Goal: Task Accomplishment & Management: Manage account settings

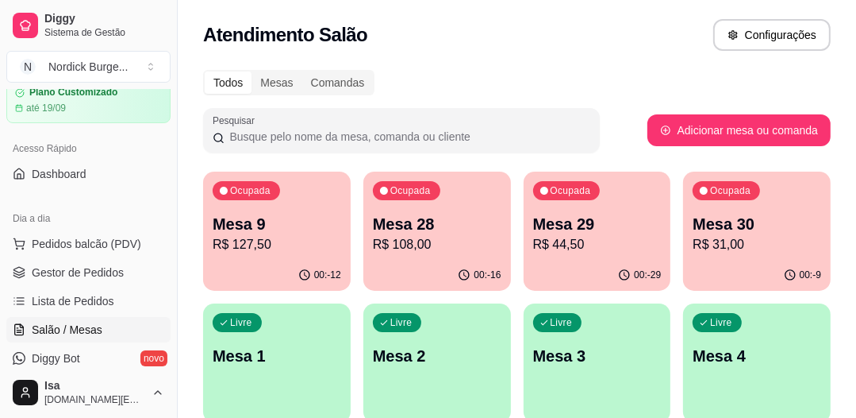
click at [456, 214] on p "Mesa 28" at bounding box center [437, 224] width 129 height 22
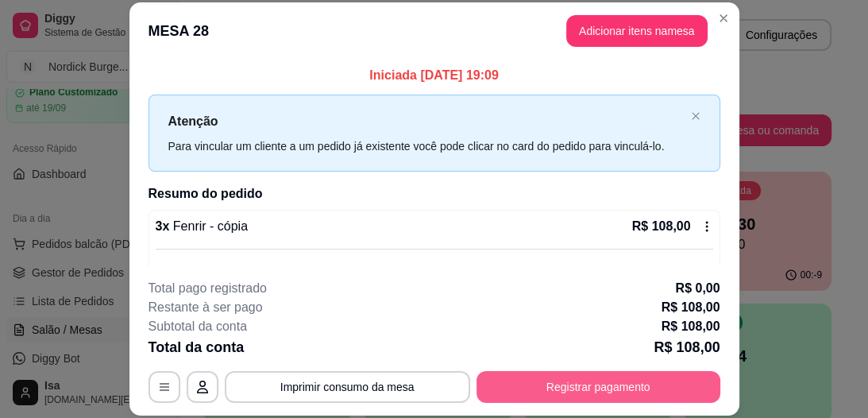
click at [572, 383] on button "Registrar pagamento" at bounding box center [598, 387] width 244 height 32
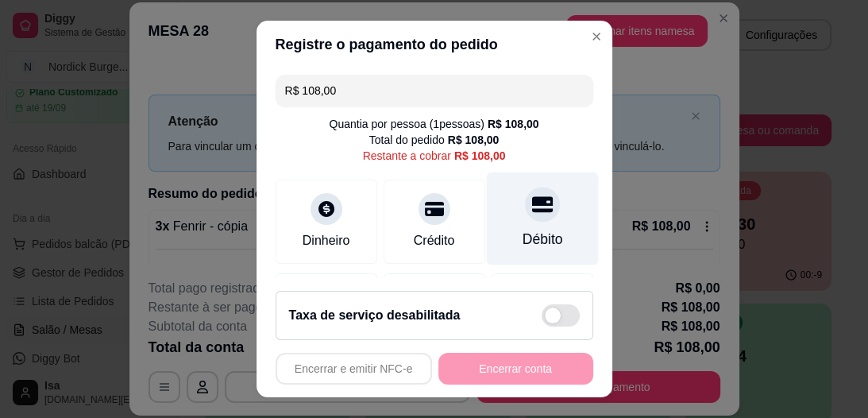
click at [533, 214] on div "Débito" at bounding box center [542, 218] width 112 height 93
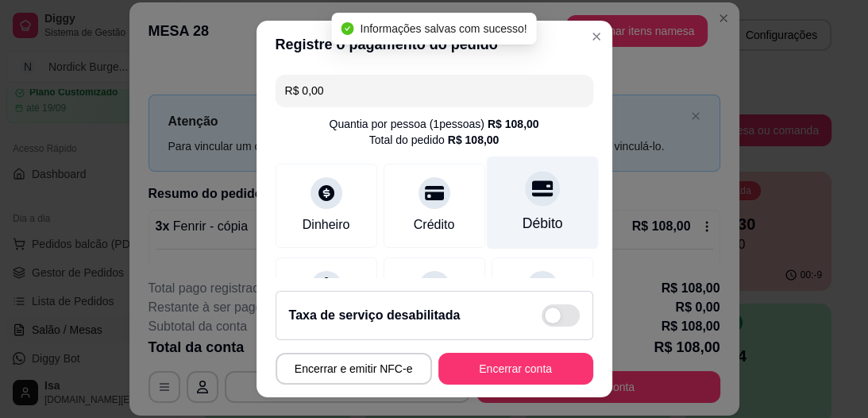
type input "R$ 0,00"
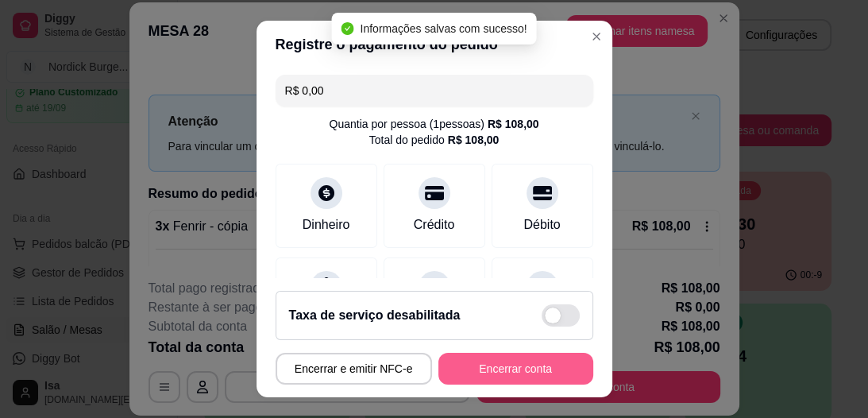
click at [483, 364] on button "Encerrar conta" at bounding box center [515, 368] width 155 height 32
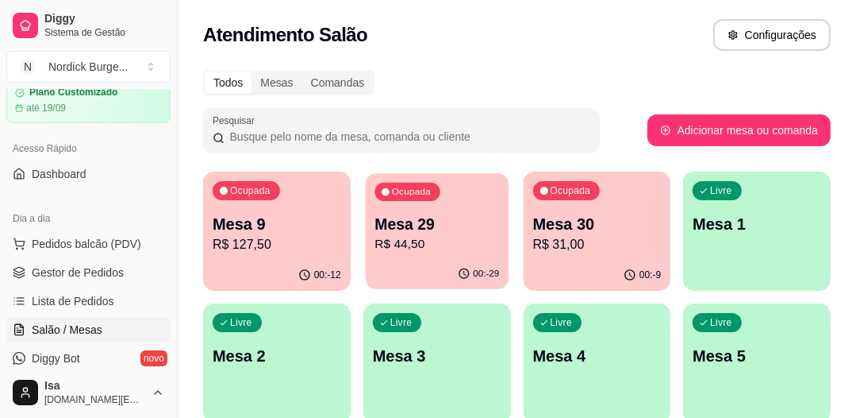
click at [475, 210] on div "Ocupada Mesa 29 R$ 44,50" at bounding box center [437, 216] width 143 height 86
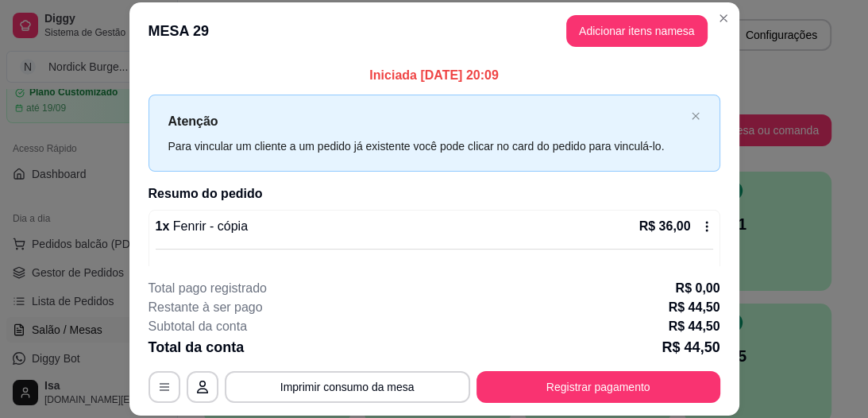
scroll to position [159, 0]
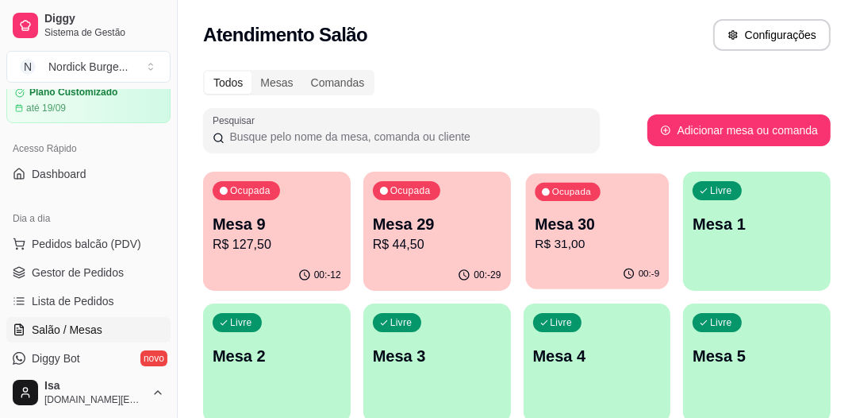
click at [645, 212] on div "Ocupada Mesa 30 R$ 31,00" at bounding box center [596, 216] width 143 height 86
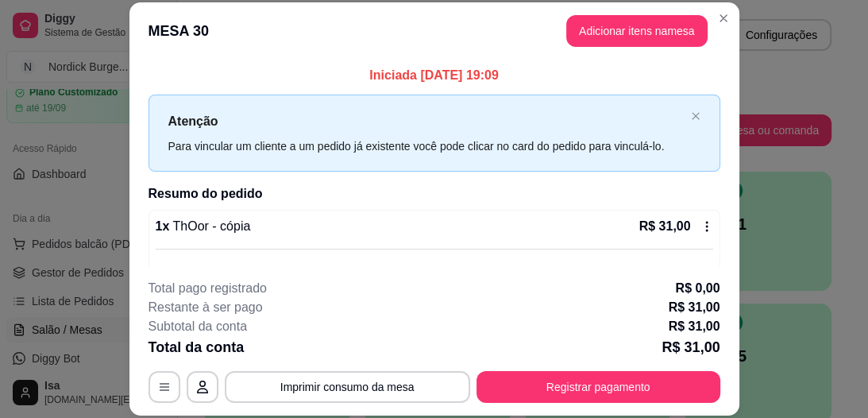
scroll to position [94, 0]
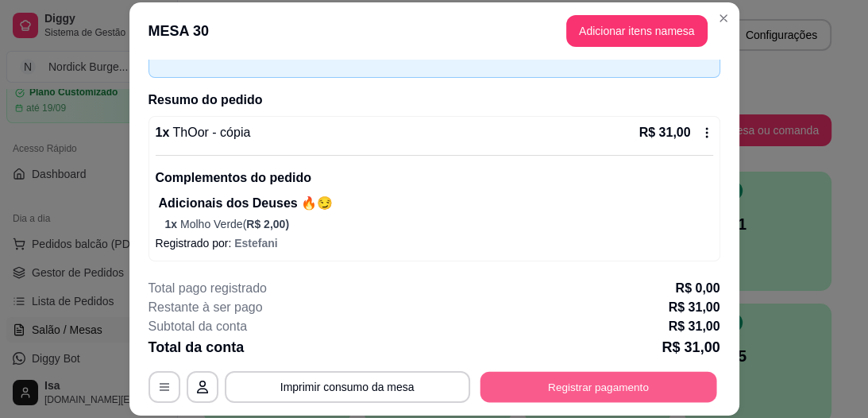
click at [601, 384] on button "Registrar pagamento" at bounding box center [597, 386] width 237 height 31
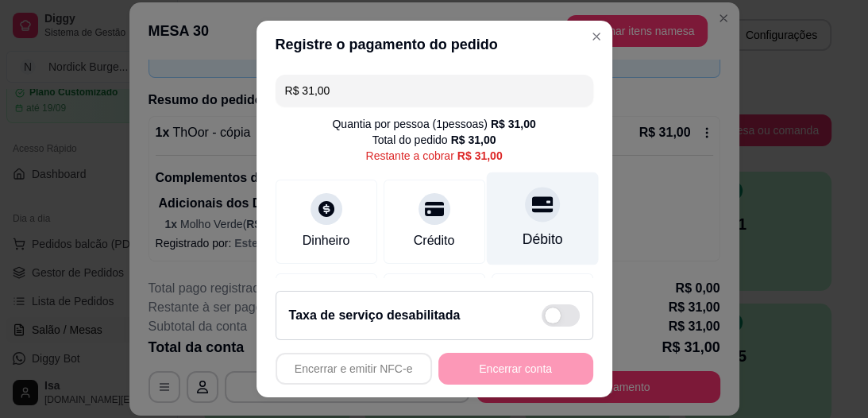
click at [525, 216] on div at bounding box center [542, 204] width 35 height 35
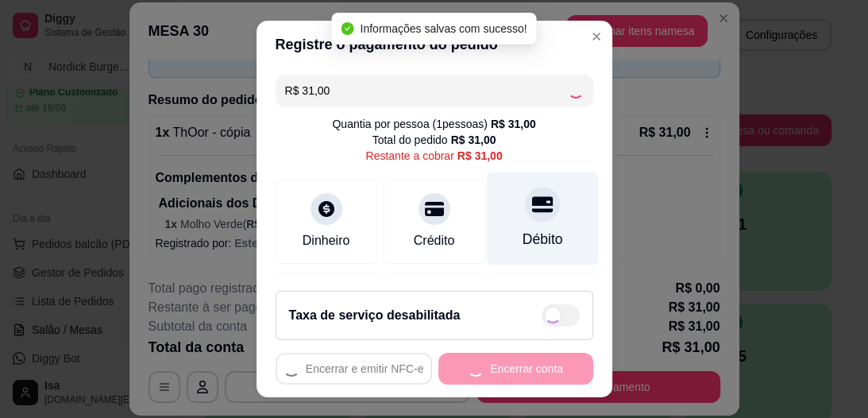
type input "R$ 0,00"
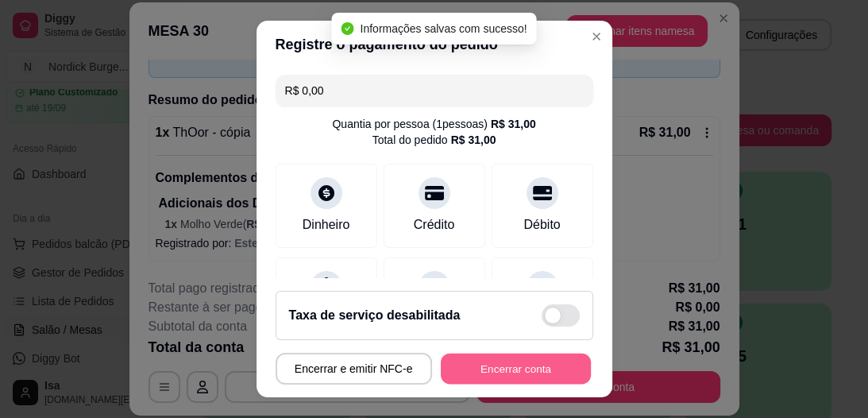
click at [506, 368] on button "Encerrar conta" at bounding box center [516, 367] width 150 height 31
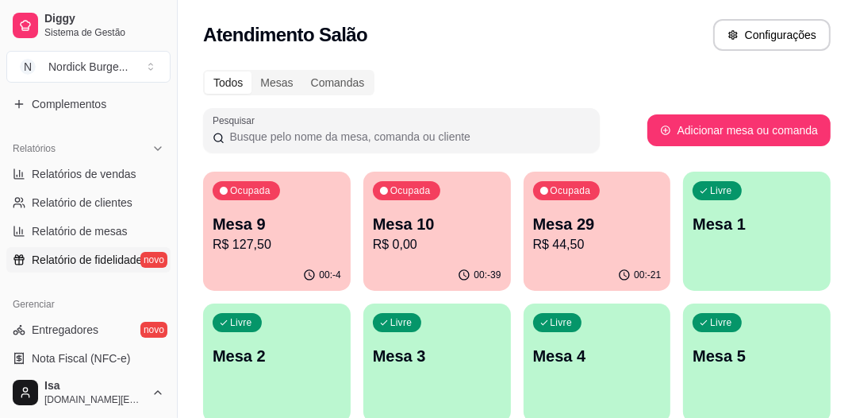
scroll to position [572, 0]
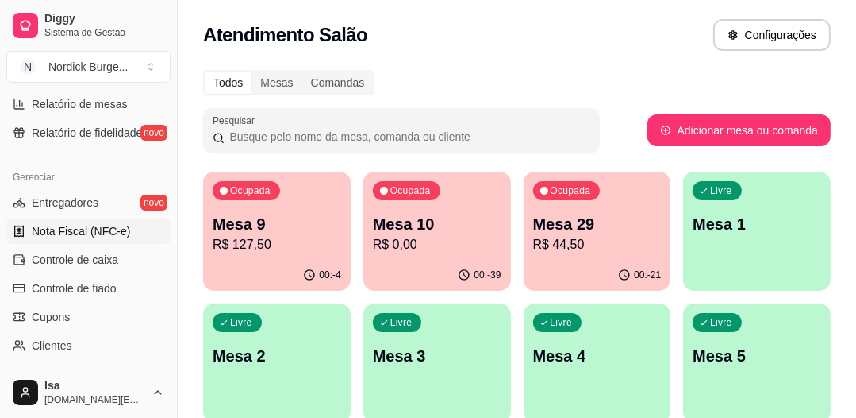
click at [47, 233] on span "Nota Fiscal (NFC-e)" at bounding box center [81, 231] width 98 height 16
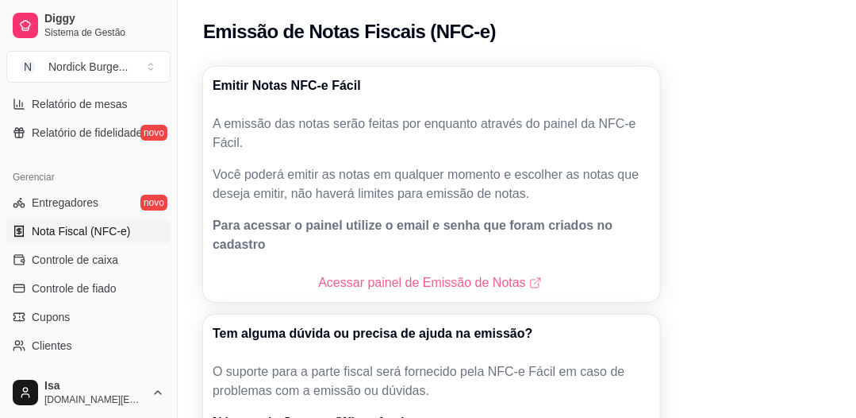
click at [357, 273] on link "Acessar painel de Emissão de Notas" at bounding box center [431, 282] width 226 height 19
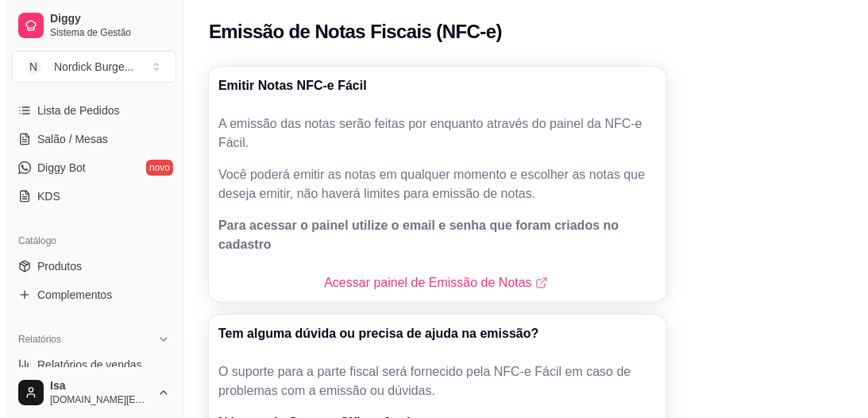
scroll to position [127, 0]
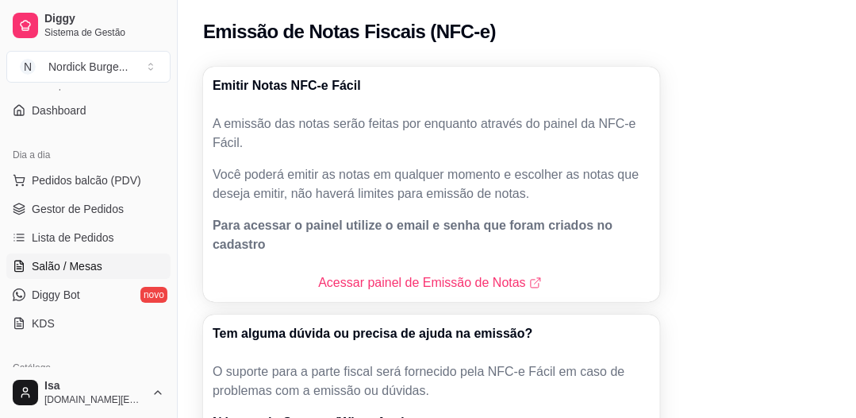
click at [48, 262] on span "Salão / Mesas" at bounding box center [67, 266] width 71 height 16
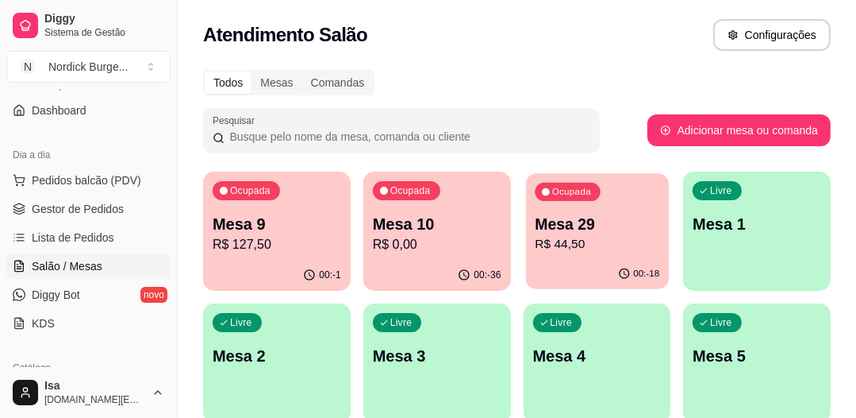
click at [622, 217] on p "Mesa 29" at bounding box center [597, 224] width 125 height 21
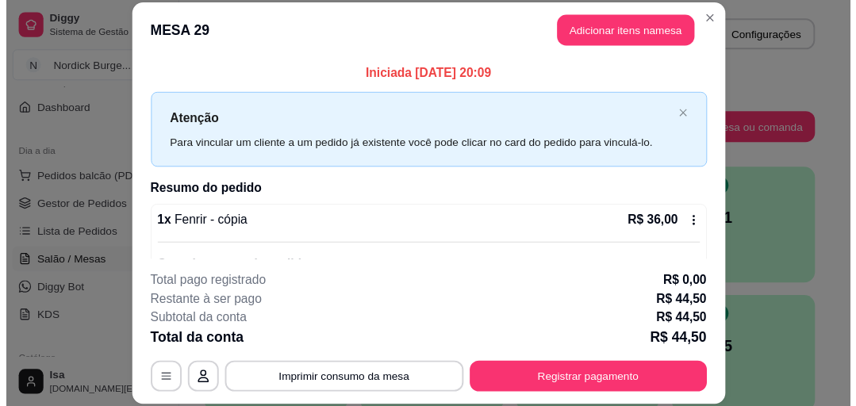
scroll to position [159, 0]
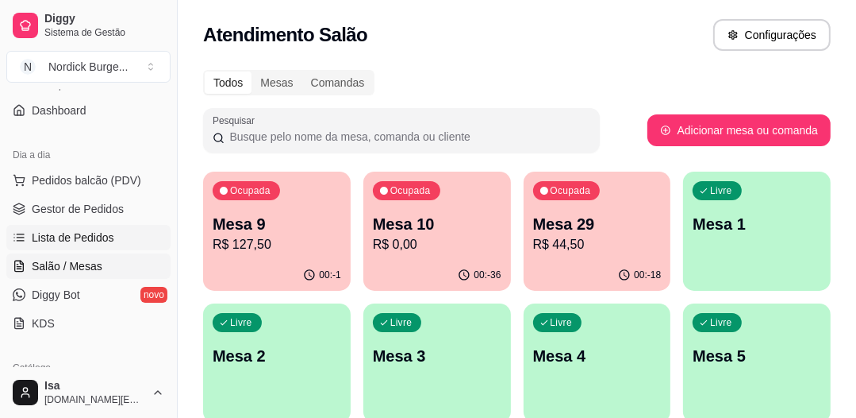
click at [106, 228] on link "Lista de Pedidos" at bounding box center [88, 237] width 164 height 25
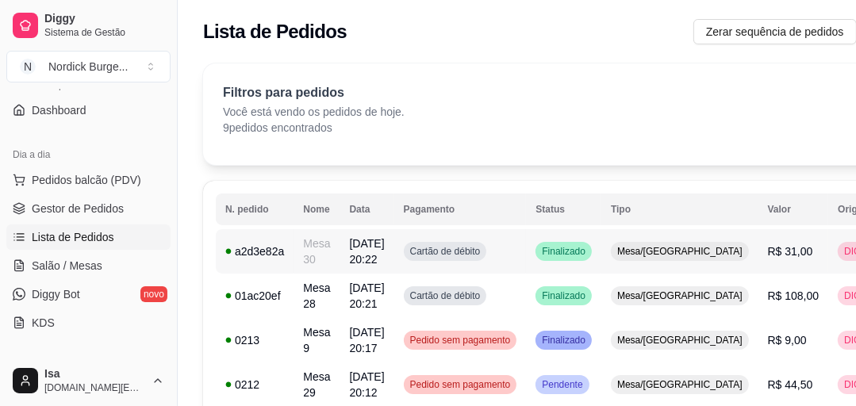
scroll to position [191, 0]
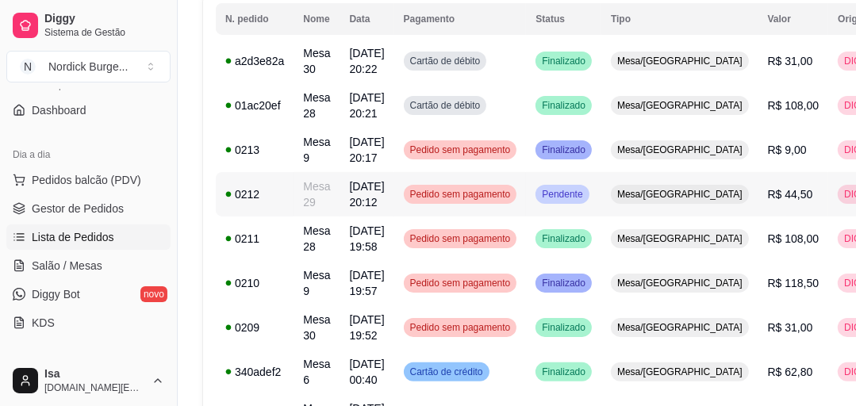
click at [280, 191] on div "0212" at bounding box center [254, 195] width 59 height 16
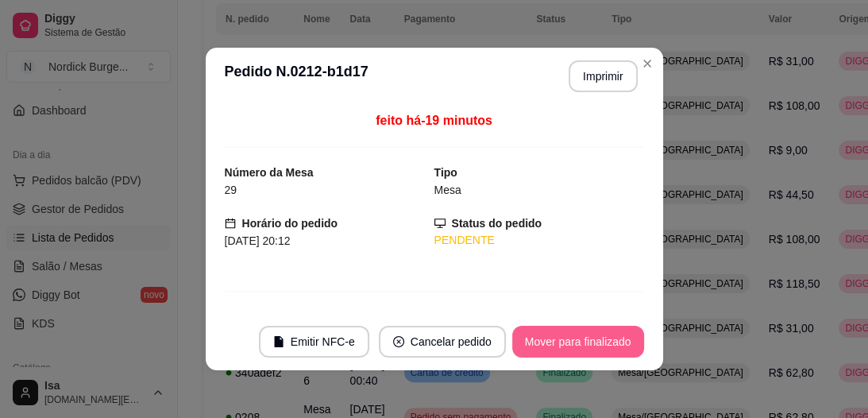
click at [531, 333] on button "Mover para finalizado" at bounding box center [578, 341] width 132 height 32
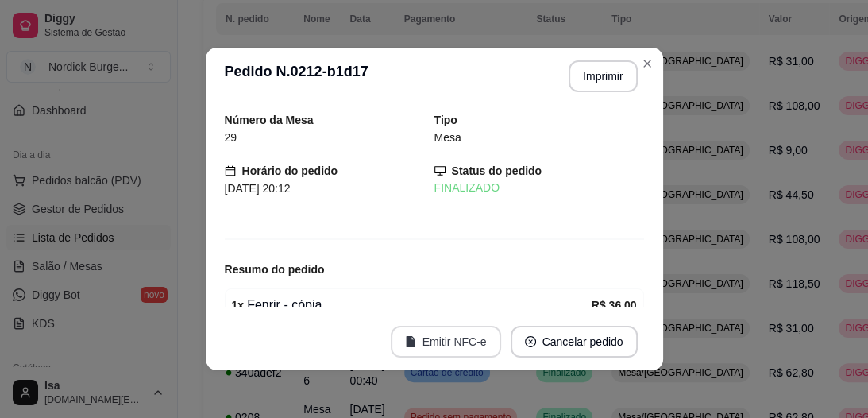
click at [460, 343] on button "Emitir NFC-e" at bounding box center [446, 341] width 110 height 32
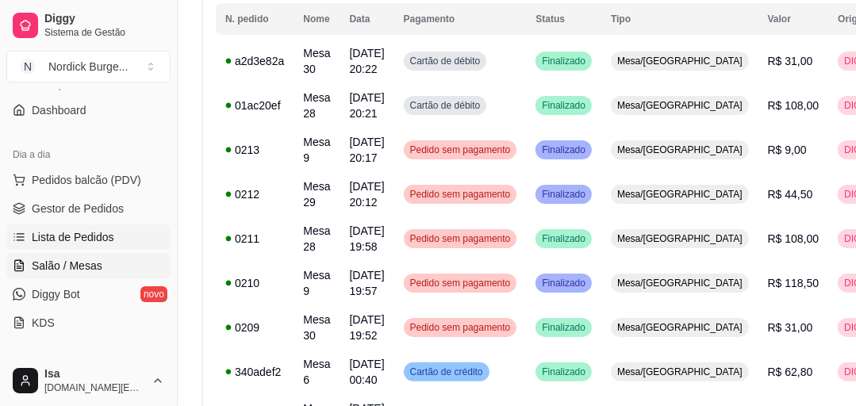
click at [85, 264] on span "Salão / Mesas" at bounding box center [67, 266] width 71 height 16
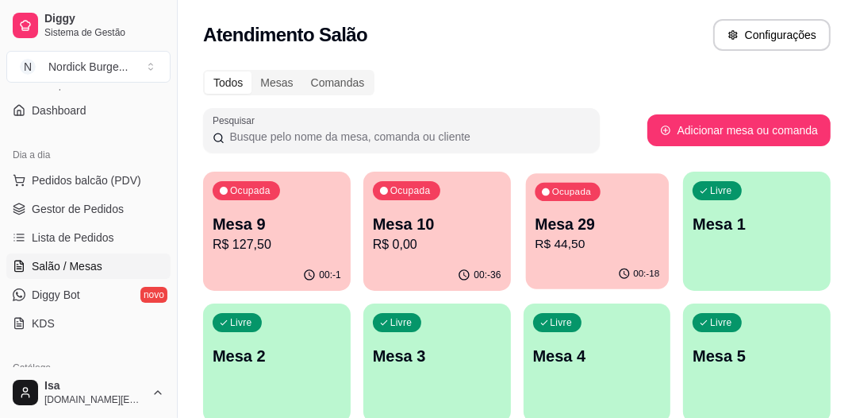
click at [594, 244] on p "R$ 44,50" at bounding box center [597, 244] width 125 height 18
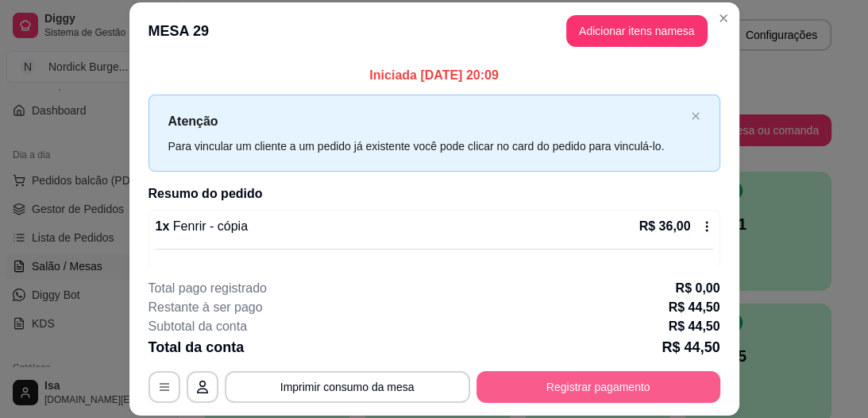
click at [593, 378] on button "Registrar pagamento" at bounding box center [598, 387] width 244 height 32
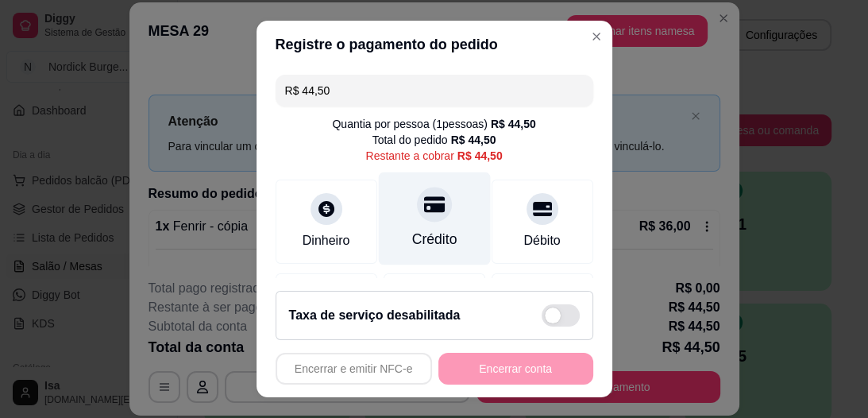
scroll to position [198, 0]
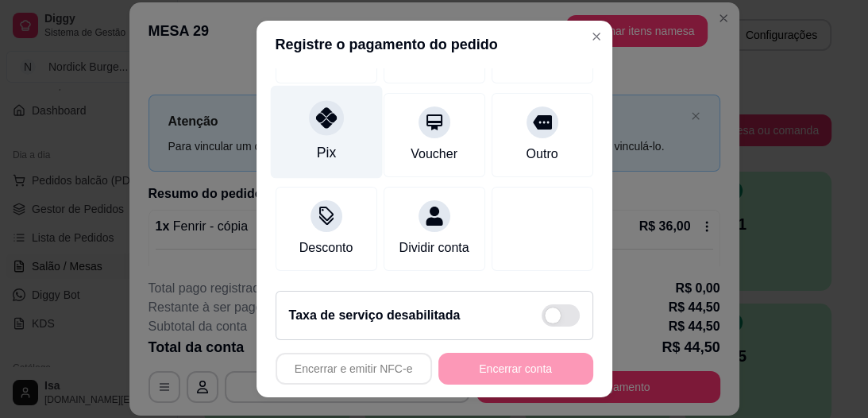
click at [315, 118] on div "Pix" at bounding box center [326, 132] width 112 height 93
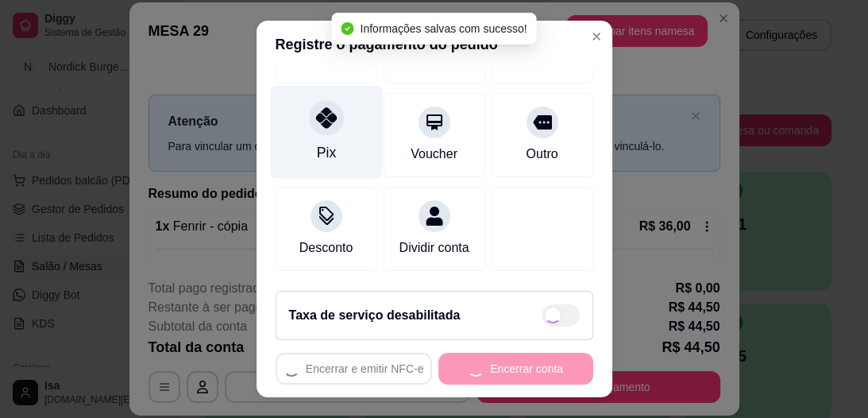
type input "R$ 0,00"
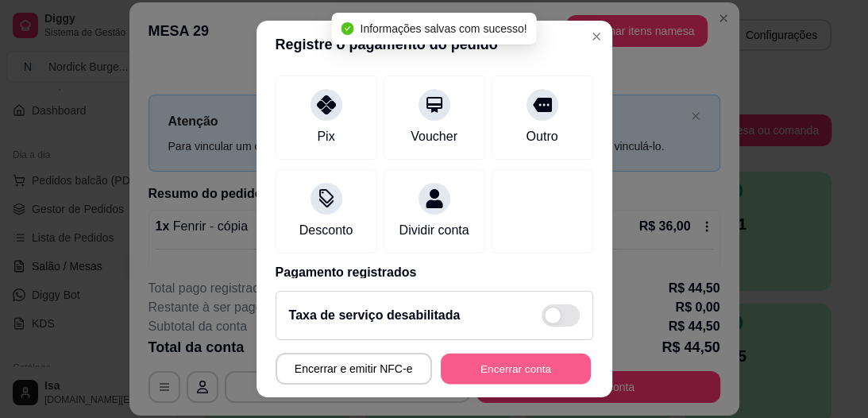
click at [506, 365] on button "Encerrar conta" at bounding box center [516, 367] width 150 height 31
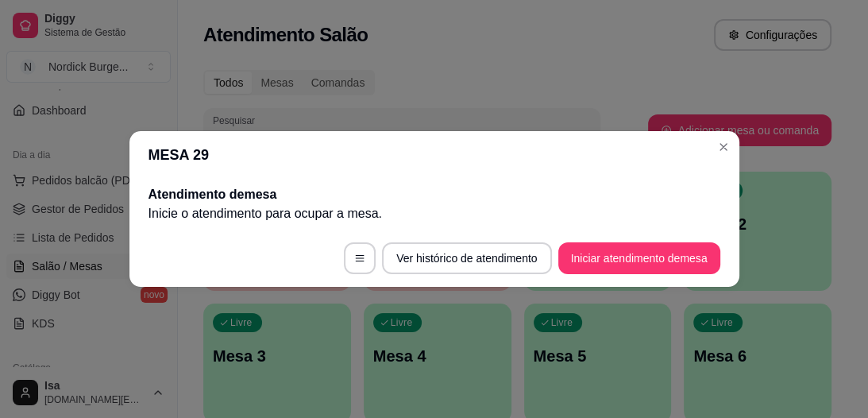
click at [591, 204] on p "Inicie o atendimento para ocupar a mesa ." at bounding box center [434, 213] width 572 height 19
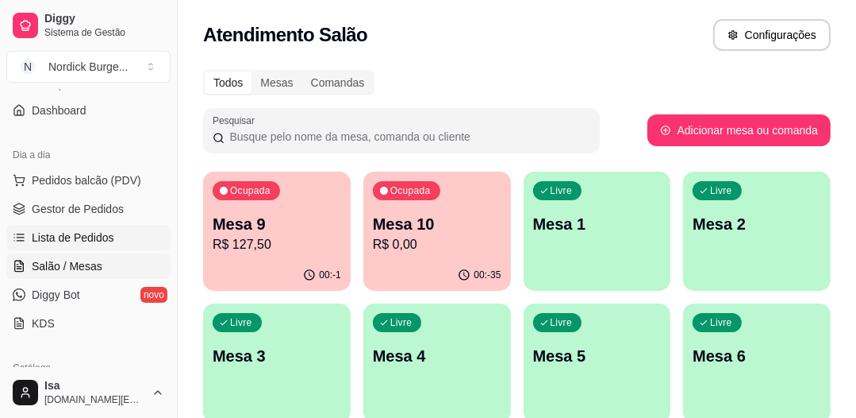
click at [68, 237] on span "Lista de Pedidos" at bounding box center [73, 237] width 83 height 16
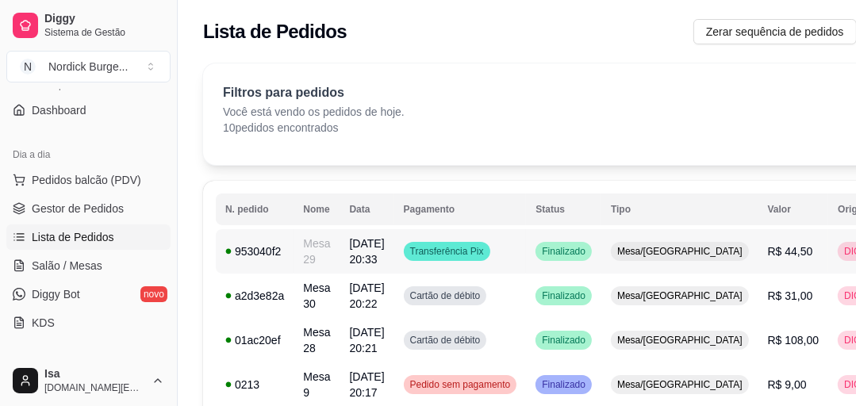
click at [256, 244] on div "953040f2" at bounding box center [254, 252] width 59 height 16
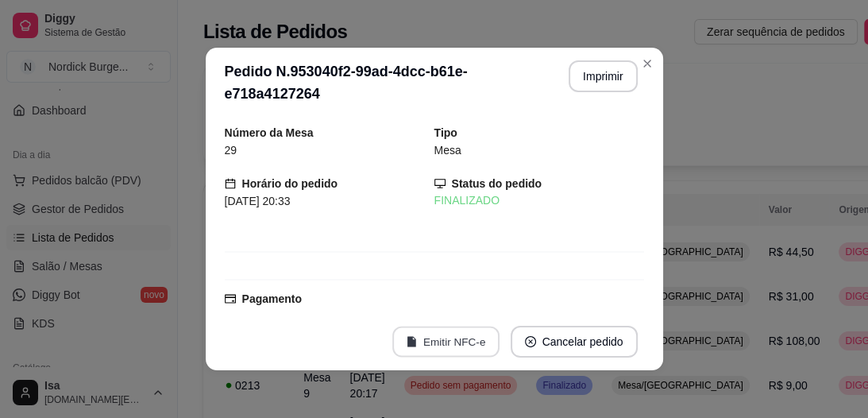
click at [448, 352] on button "Emitir NFC-e" at bounding box center [445, 341] width 107 height 31
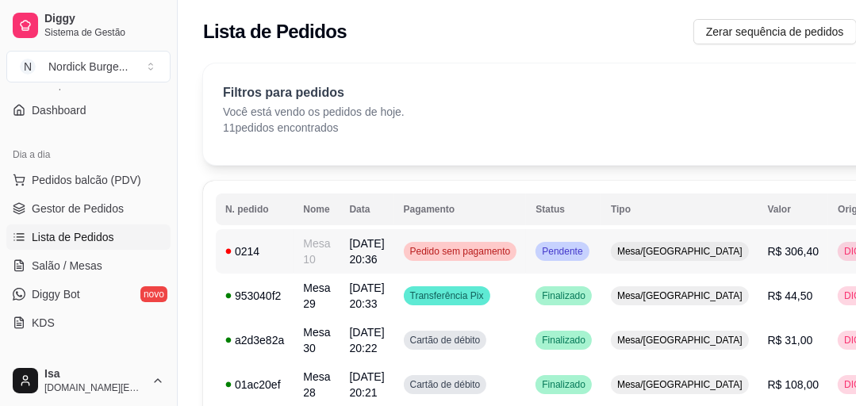
click at [260, 261] on td "0214" at bounding box center [255, 251] width 78 height 44
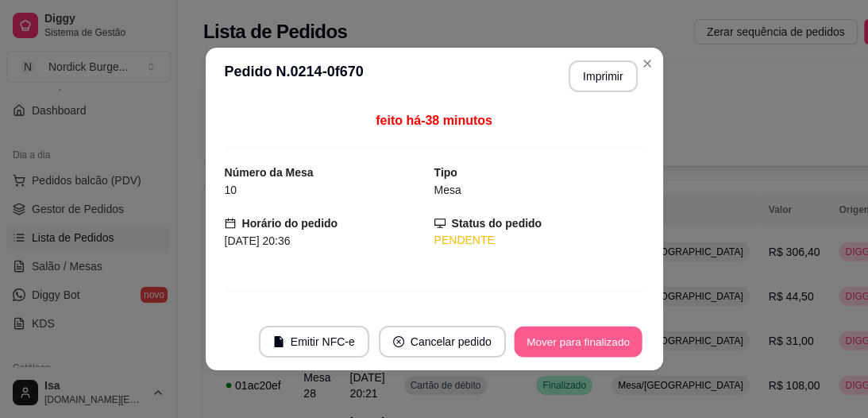
click at [595, 349] on button "Mover para finalizado" at bounding box center [578, 341] width 128 height 31
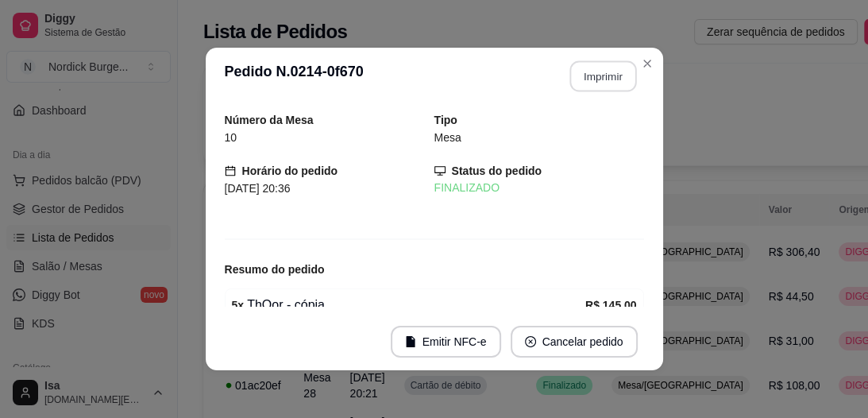
click at [575, 79] on button "Imprimir" at bounding box center [602, 76] width 67 height 31
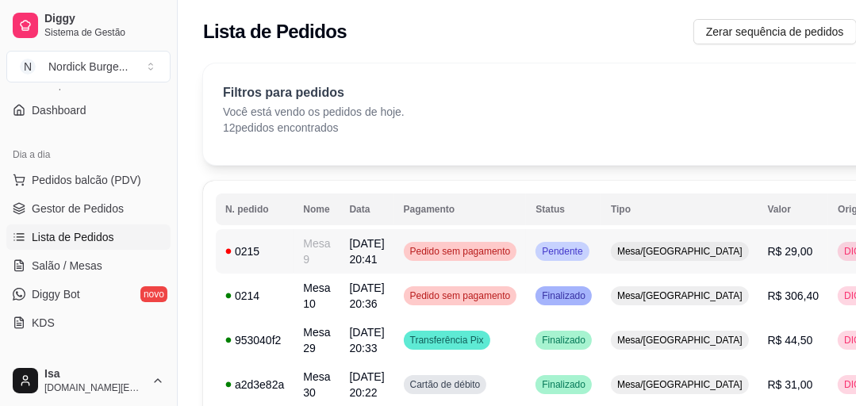
click at [267, 244] on div "0215" at bounding box center [254, 252] width 59 height 16
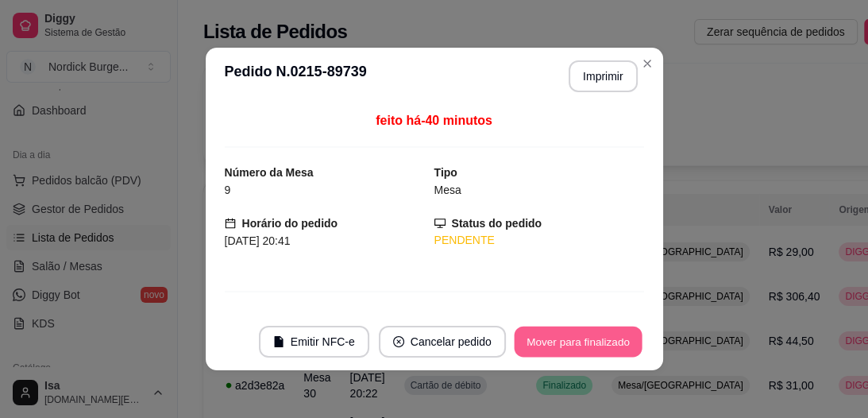
click at [539, 340] on button "Mover para finalizado" at bounding box center [578, 341] width 128 height 31
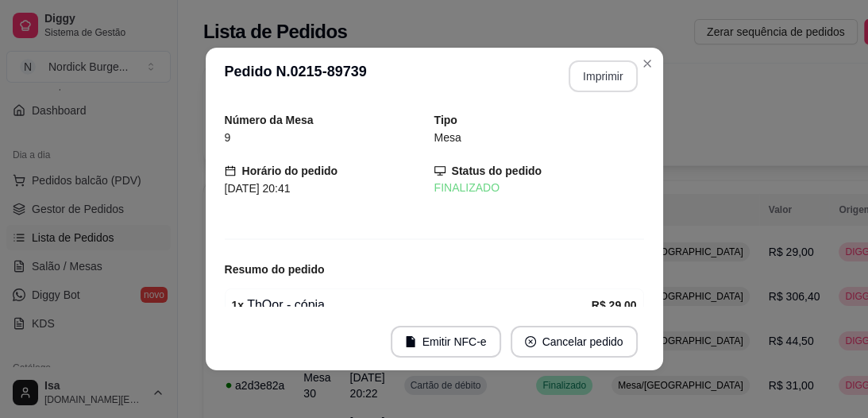
click at [578, 73] on button "Imprimir" at bounding box center [602, 76] width 69 height 32
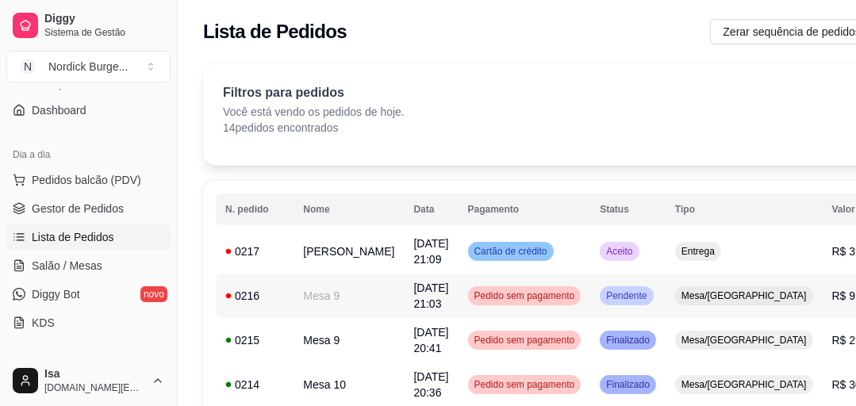
click at [266, 308] on td "0216" at bounding box center [255, 296] width 78 height 44
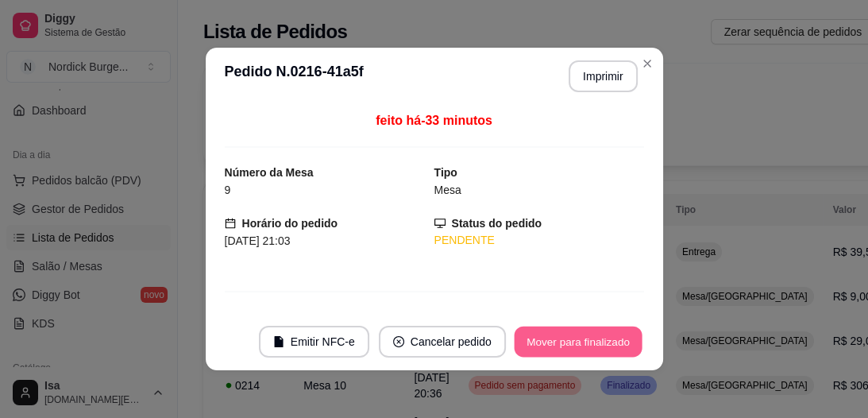
click at [552, 347] on button "Mover para finalizado" at bounding box center [578, 341] width 128 height 31
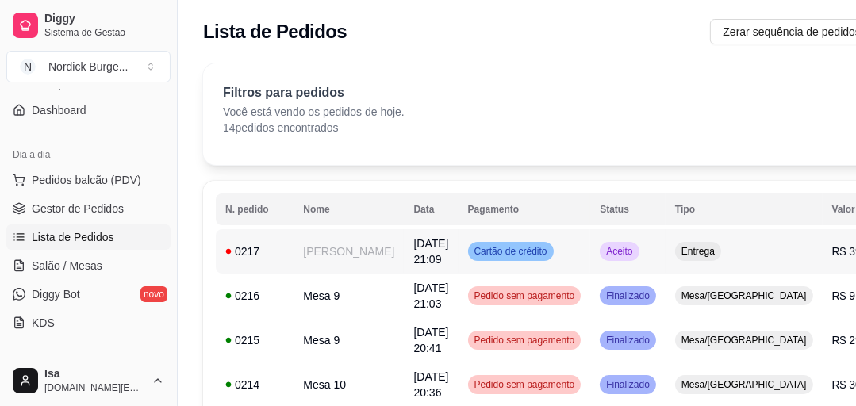
click at [282, 250] on div "0217" at bounding box center [254, 252] width 59 height 16
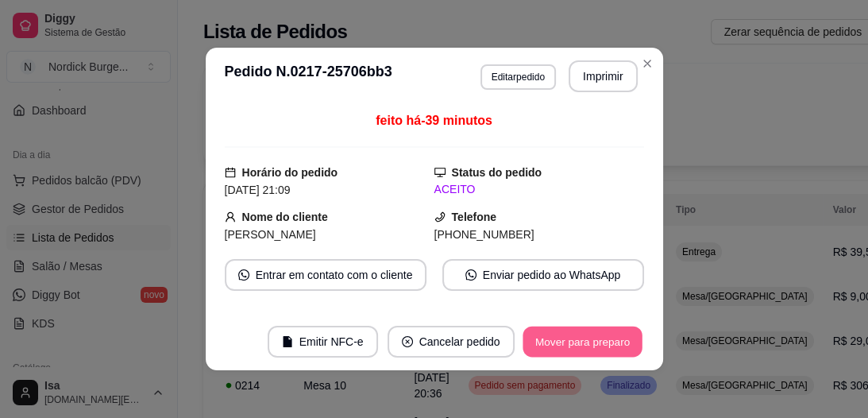
click at [543, 339] on button "Mover para preparo" at bounding box center [581, 341] width 119 height 31
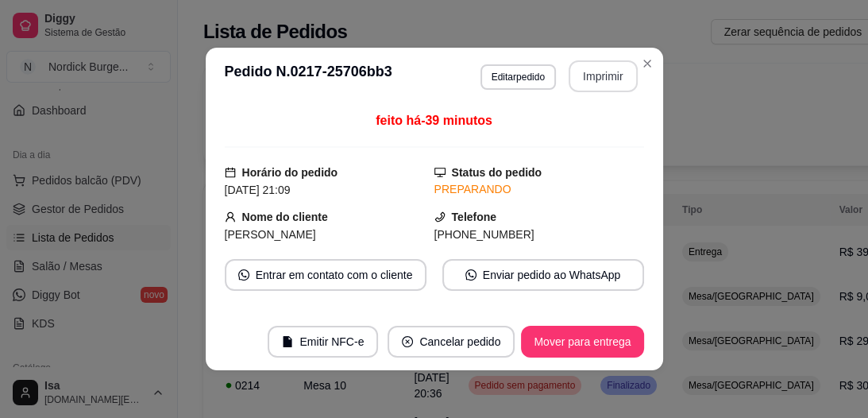
click at [591, 70] on button "Imprimir" at bounding box center [602, 76] width 69 height 32
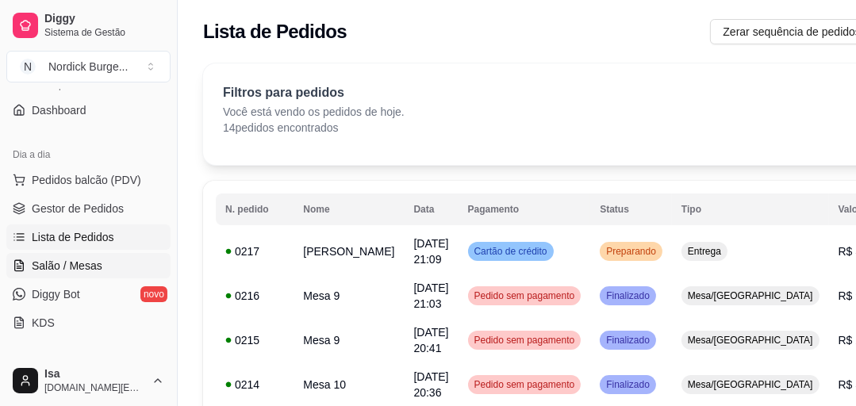
click at [52, 263] on span "Salão / Mesas" at bounding box center [67, 266] width 71 height 16
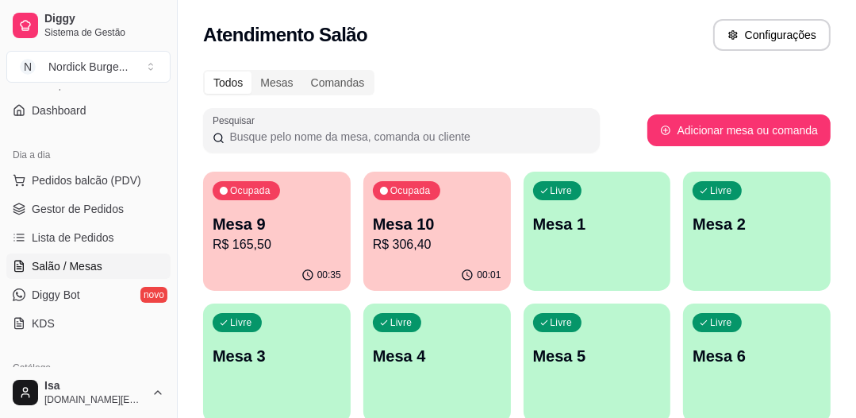
click at [311, 241] on p "R$ 165,50" at bounding box center [277, 244] width 129 height 19
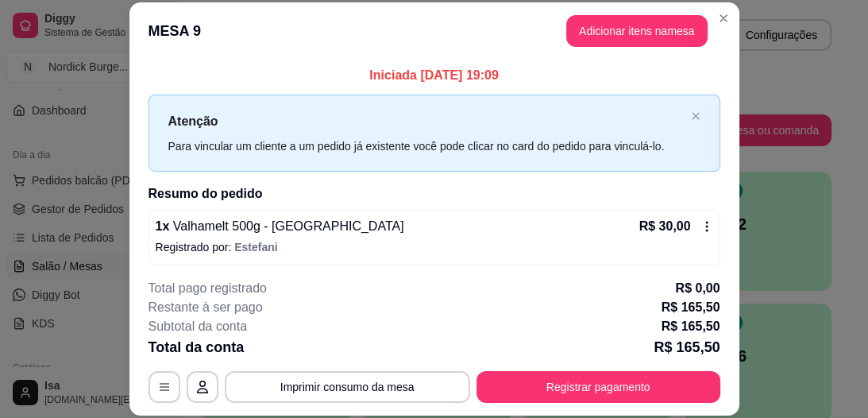
scroll to position [254, 0]
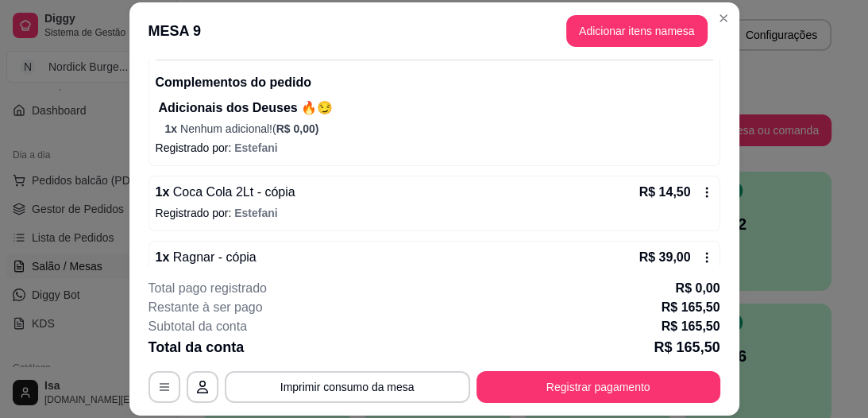
click at [689, 248] on div "R$ 39,00" at bounding box center [676, 257] width 74 height 19
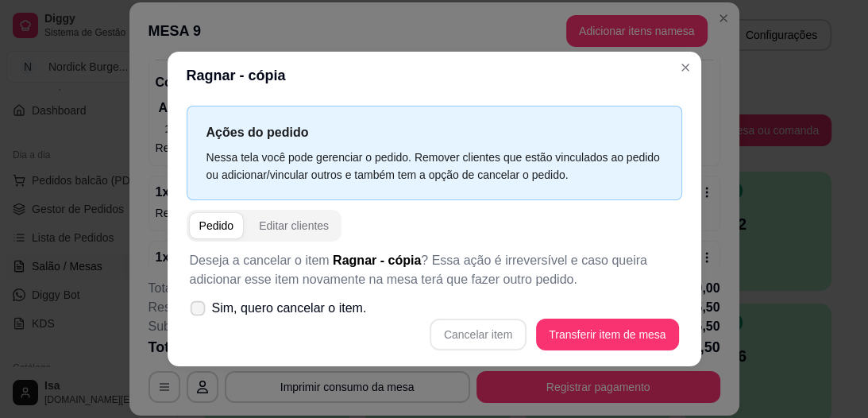
click at [205, 306] on label "Sim, quero cancelar o item." at bounding box center [278, 308] width 190 height 32
click at [199, 311] on input "Sim, quero cancelar o item." at bounding box center [194, 316] width 10 height 10
checkbox input "true"
click at [517, 334] on button "Cancelar item" at bounding box center [478, 334] width 94 height 31
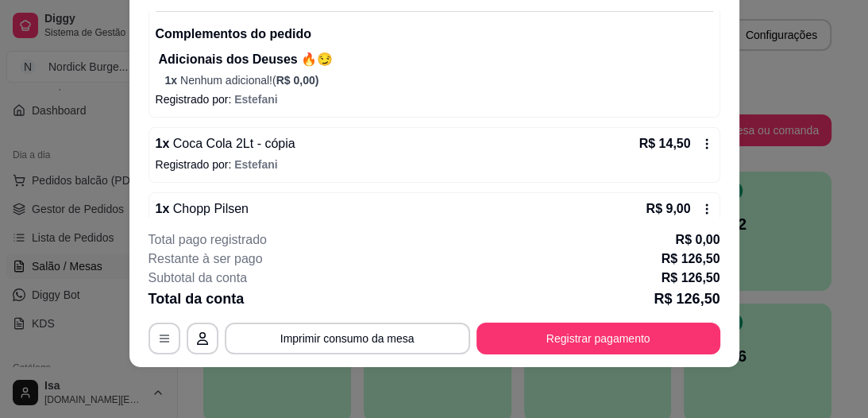
scroll to position [191, 0]
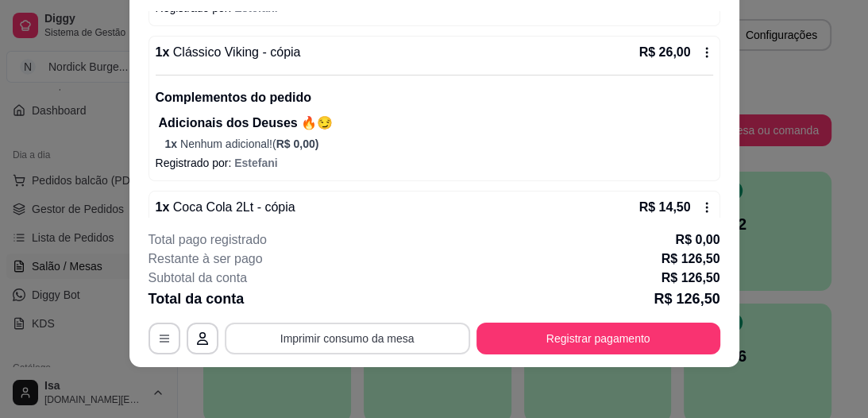
click at [349, 337] on button "Imprimir consumo da mesa" at bounding box center [347, 338] width 245 height 32
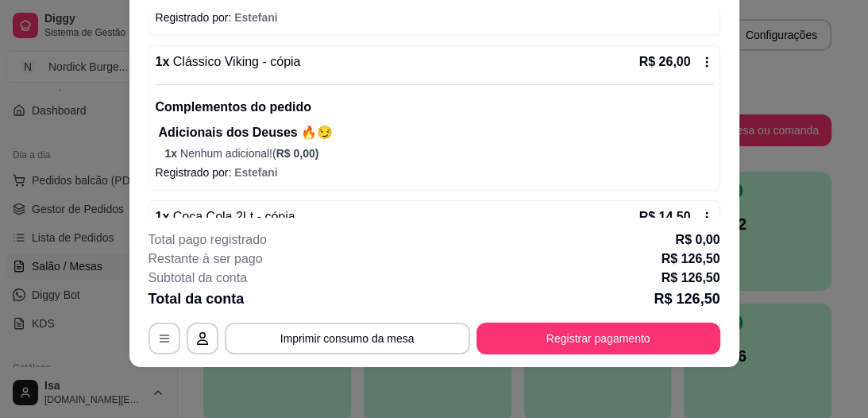
scroll to position [0, 0]
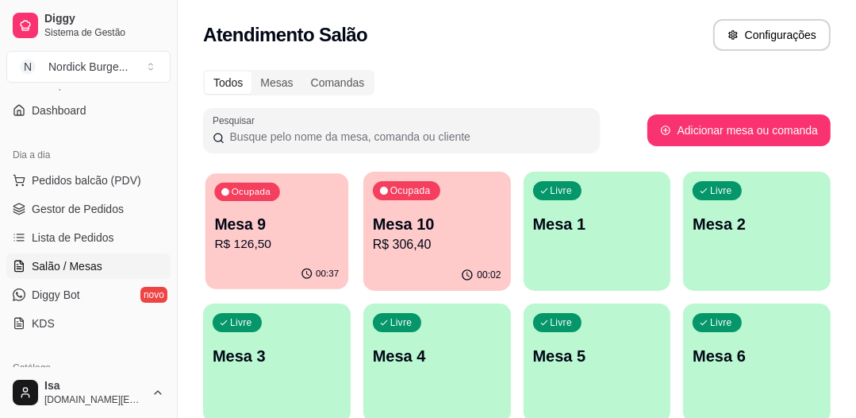
click at [322, 209] on div "Ocupada Mesa 9 R$ 126,50" at bounding box center [277, 216] width 143 height 86
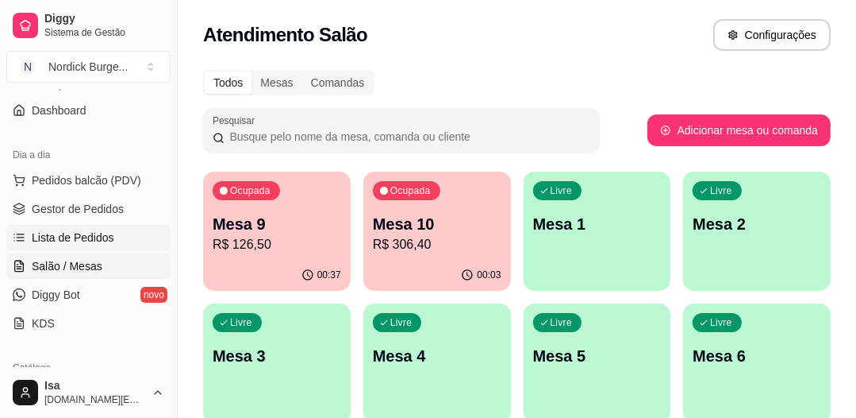
click at [73, 229] on span "Lista de Pedidos" at bounding box center [73, 237] width 83 height 16
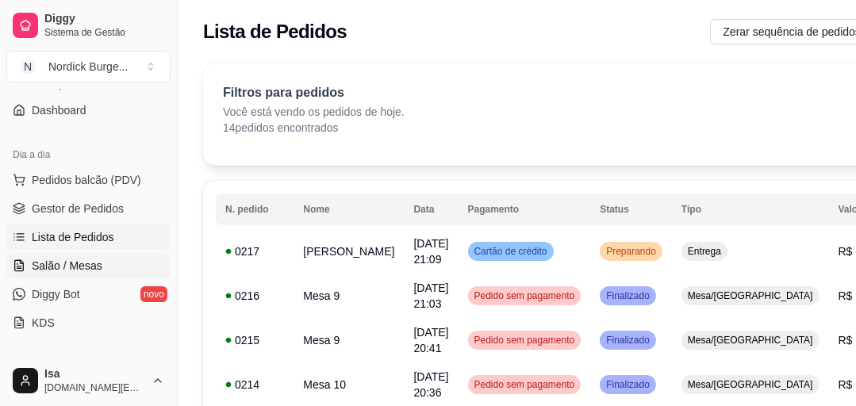
click at [61, 262] on span "Salão / Mesas" at bounding box center [67, 266] width 71 height 16
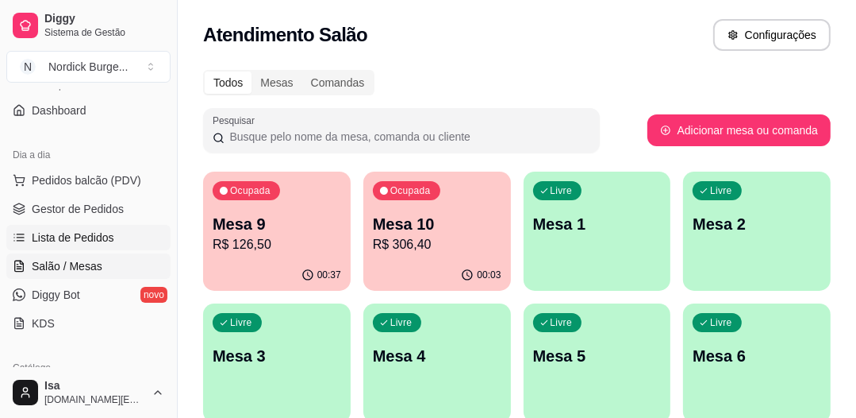
click at [89, 233] on span "Lista de Pedidos" at bounding box center [73, 237] width 83 height 16
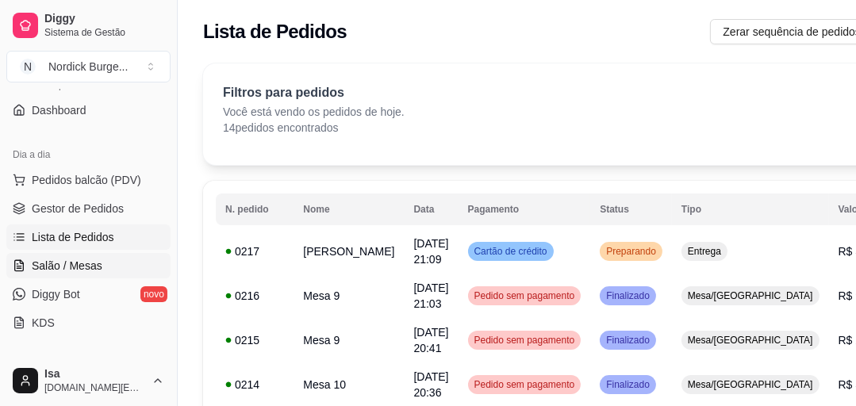
click at [83, 260] on span "Salão / Mesas" at bounding box center [67, 266] width 71 height 16
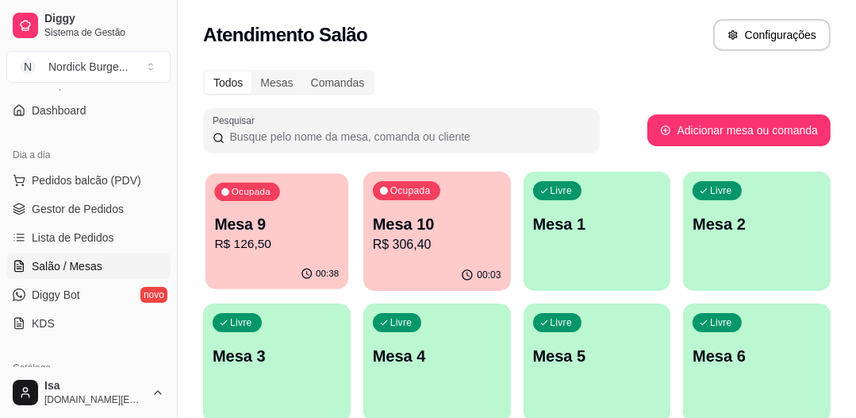
click at [305, 214] on p "Mesa 9" at bounding box center [276, 224] width 125 height 21
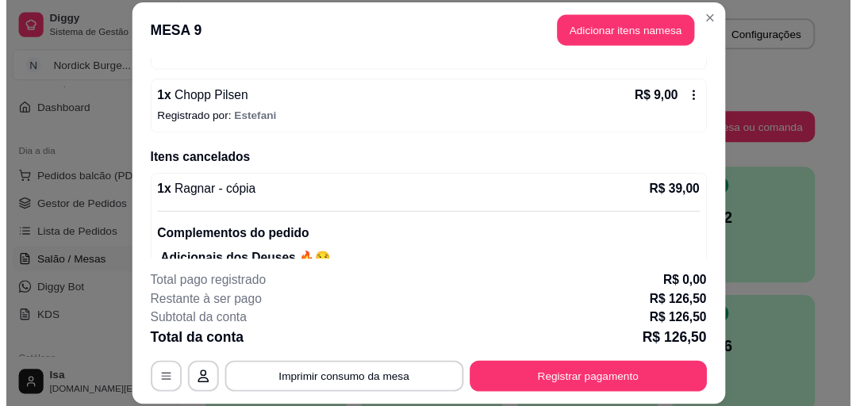
scroll to position [752, 0]
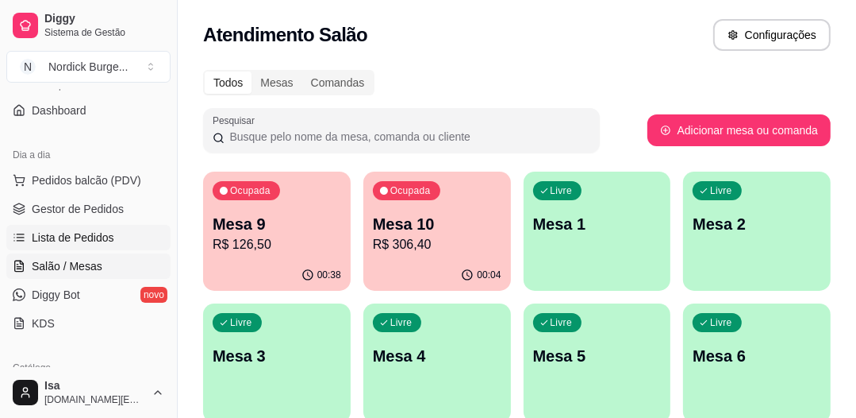
click at [73, 234] on span "Lista de Pedidos" at bounding box center [73, 237] width 83 height 16
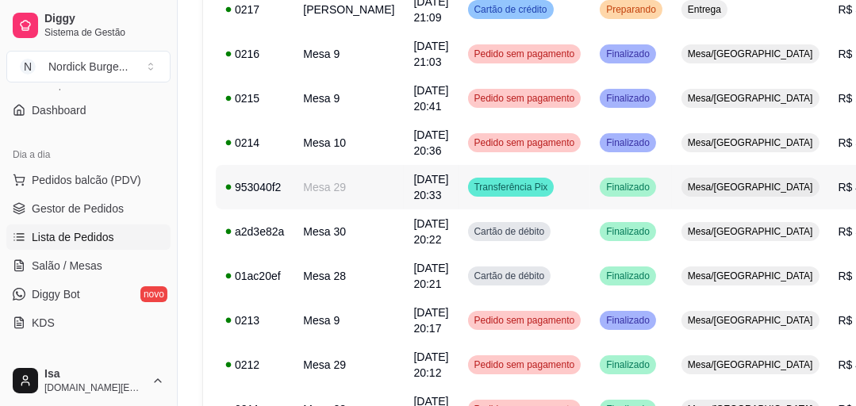
scroll to position [52, 0]
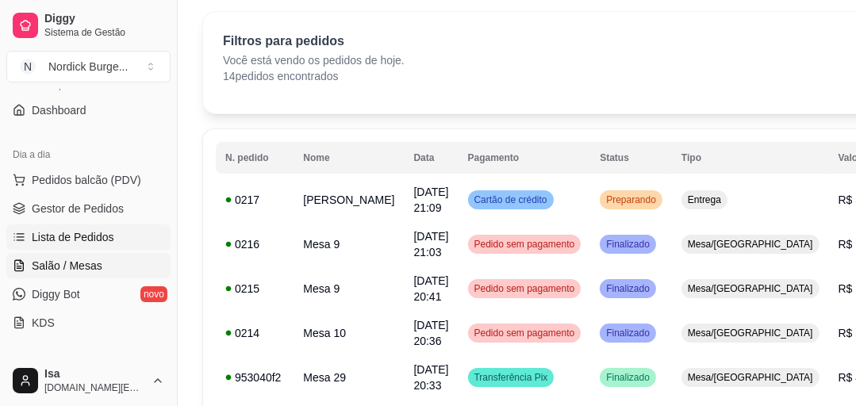
click at [25, 264] on link "Salão / Mesas" at bounding box center [88, 265] width 164 height 25
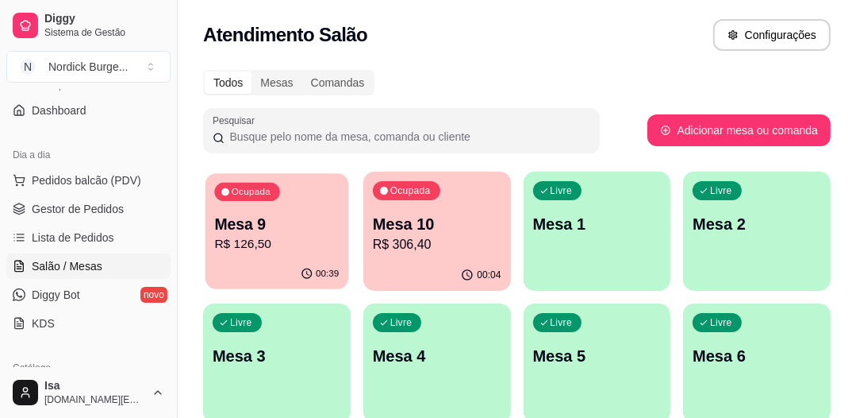
click at [280, 216] on p "Mesa 9" at bounding box center [276, 224] width 125 height 21
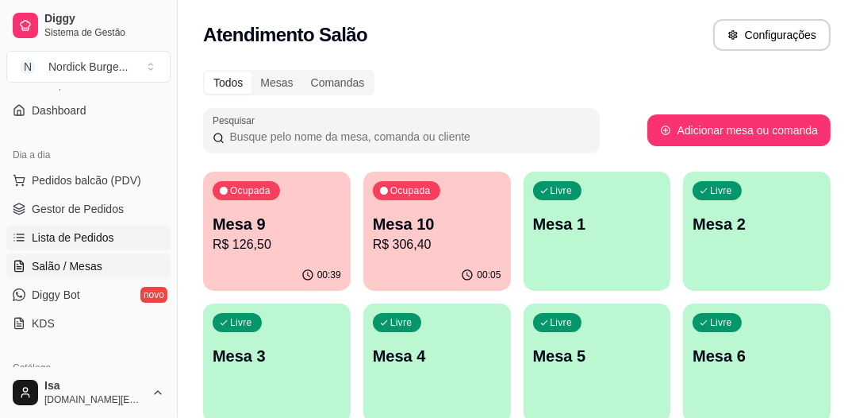
click at [68, 228] on link "Lista de Pedidos" at bounding box center [88, 237] width 164 height 25
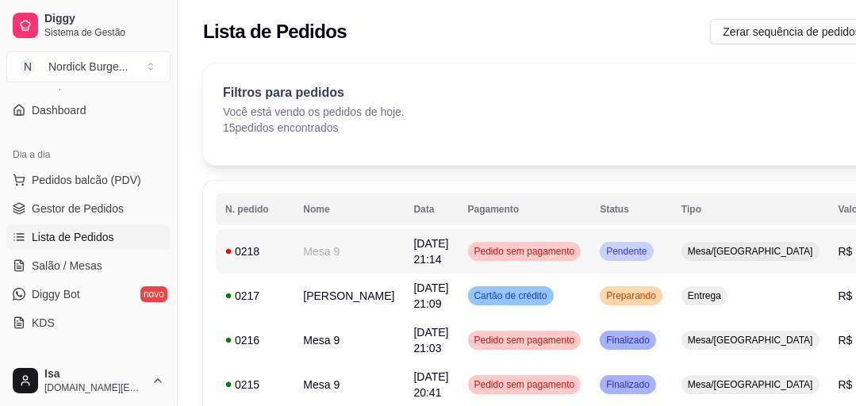
click at [264, 248] on div "0218" at bounding box center [254, 252] width 59 height 16
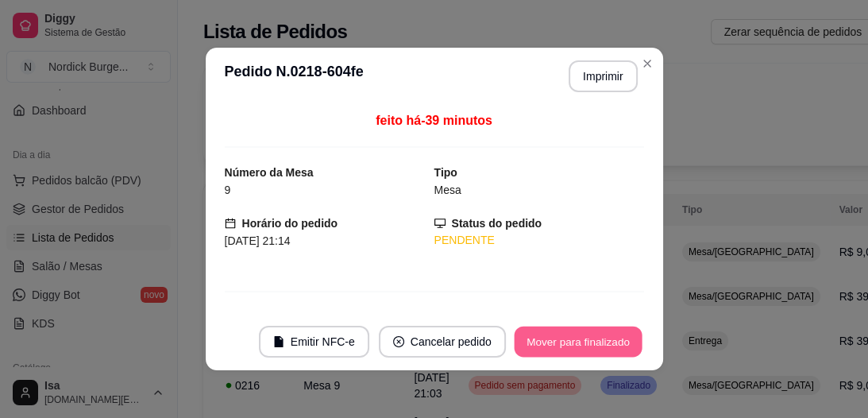
click at [537, 337] on button "Mover para finalizado" at bounding box center [578, 341] width 128 height 31
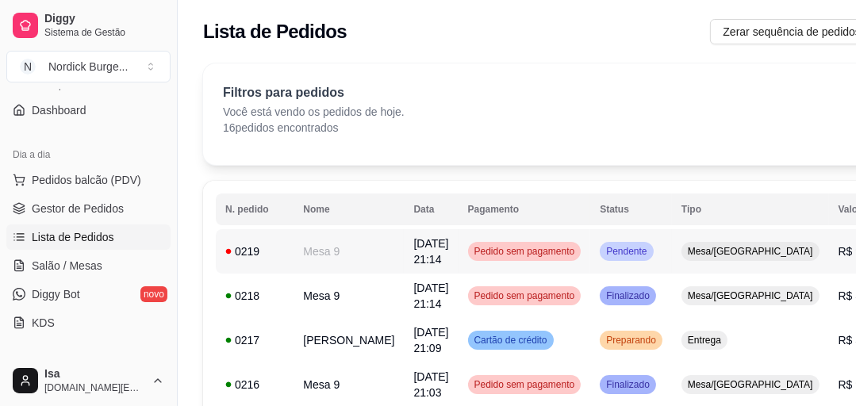
click at [287, 255] on td "0219" at bounding box center [255, 251] width 78 height 44
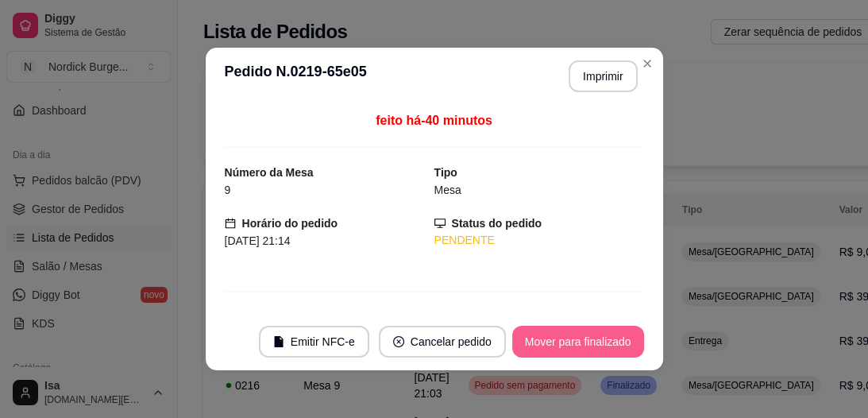
click at [561, 335] on button "Mover para finalizado" at bounding box center [578, 341] width 132 height 32
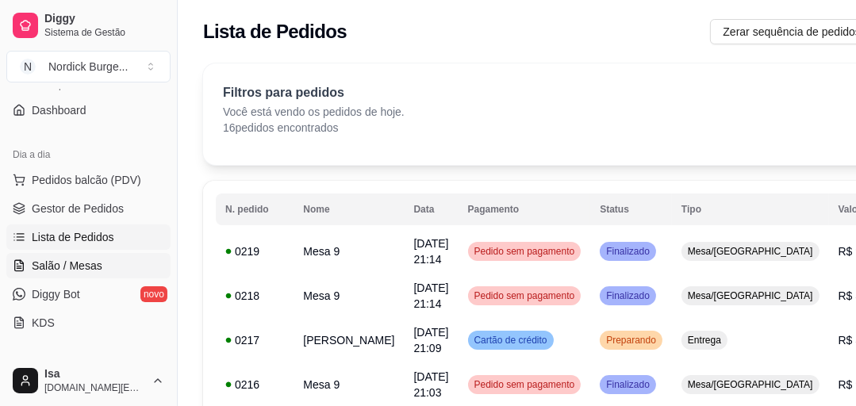
click at [68, 270] on span "Salão / Mesas" at bounding box center [67, 266] width 71 height 16
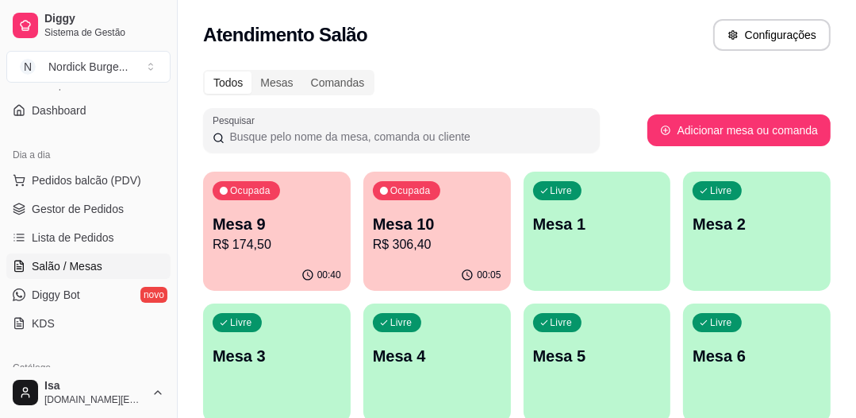
click at [318, 234] on div "Mesa 9 R$ 174,50" at bounding box center [277, 233] width 129 height 41
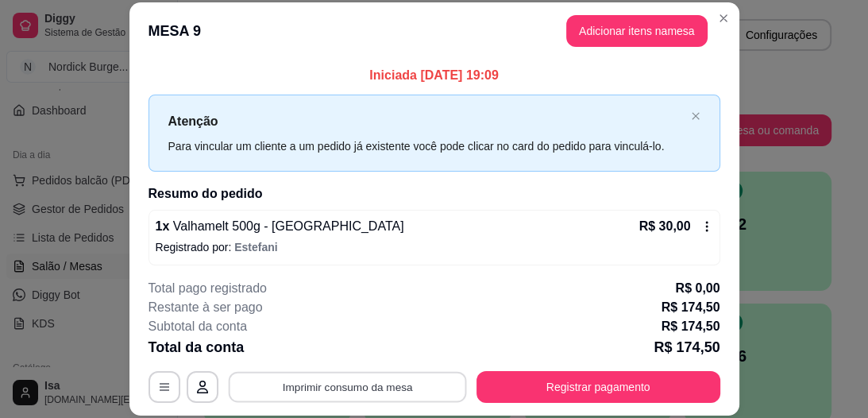
click at [375, 381] on button "Imprimir consumo da mesa" at bounding box center [347, 386] width 238 height 31
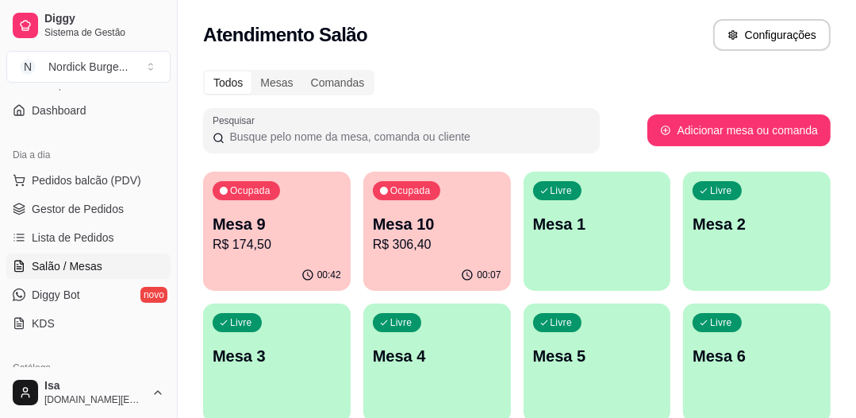
click at [281, 248] on p "R$ 174,50" at bounding box center [277, 244] width 129 height 19
click at [322, 217] on p "Mesa 9" at bounding box center [276, 224] width 125 height 21
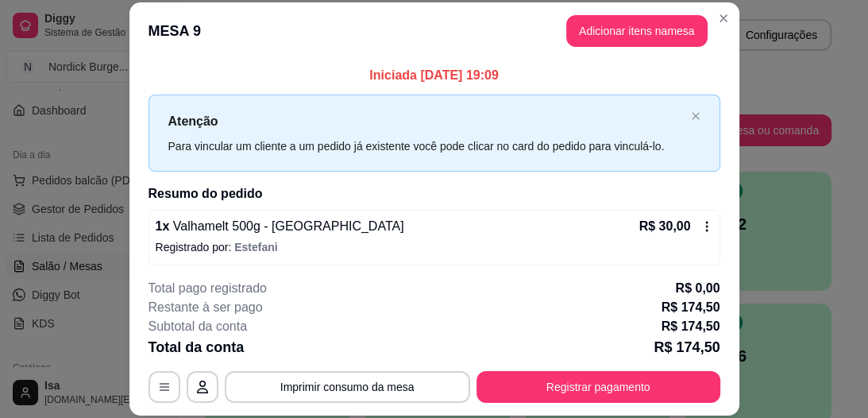
scroll to position [48, 0]
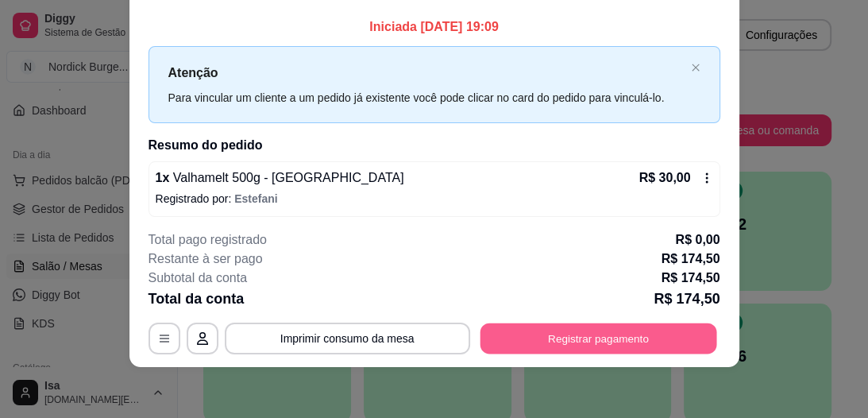
click at [609, 336] on button "Registrar pagamento" at bounding box center [597, 338] width 237 height 31
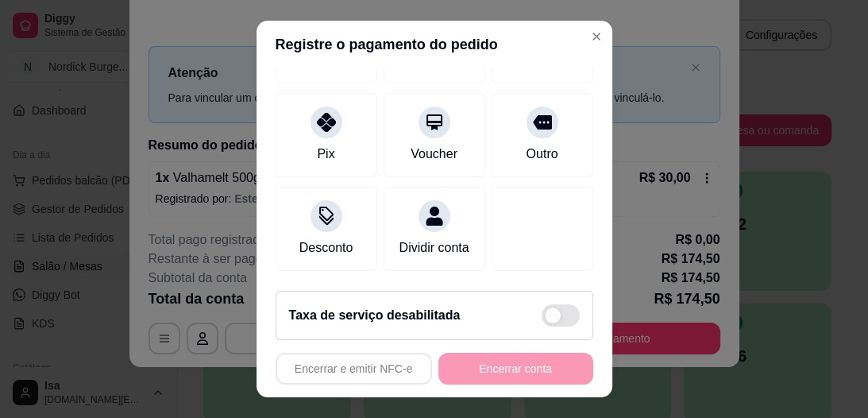
scroll to position [0, 0]
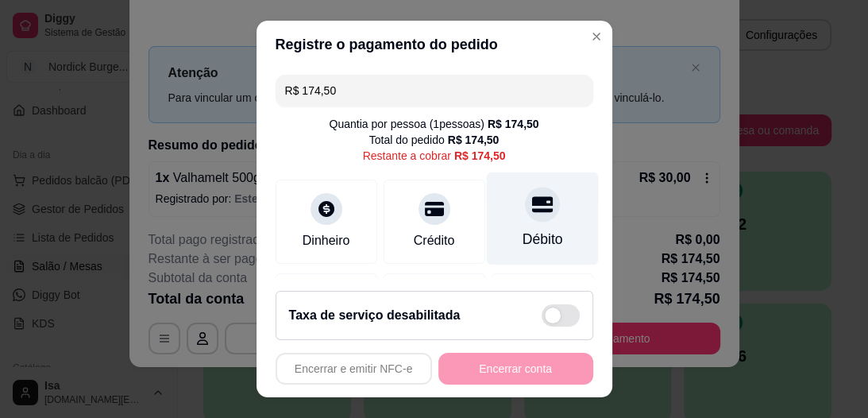
click at [521, 221] on div "Débito" at bounding box center [542, 218] width 112 height 93
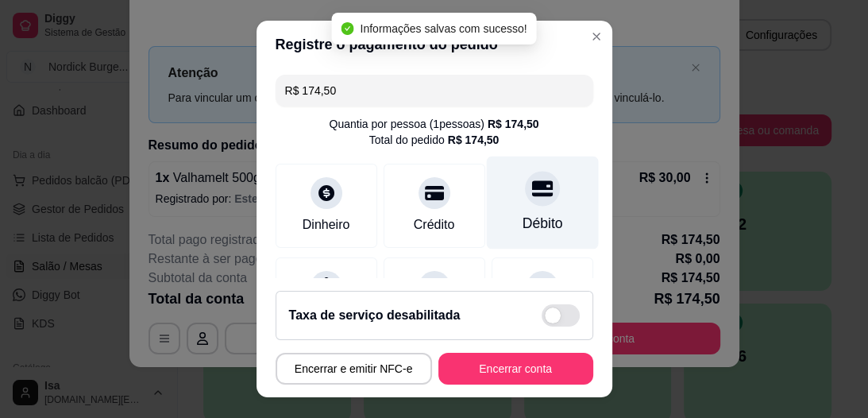
type input "R$ 0,00"
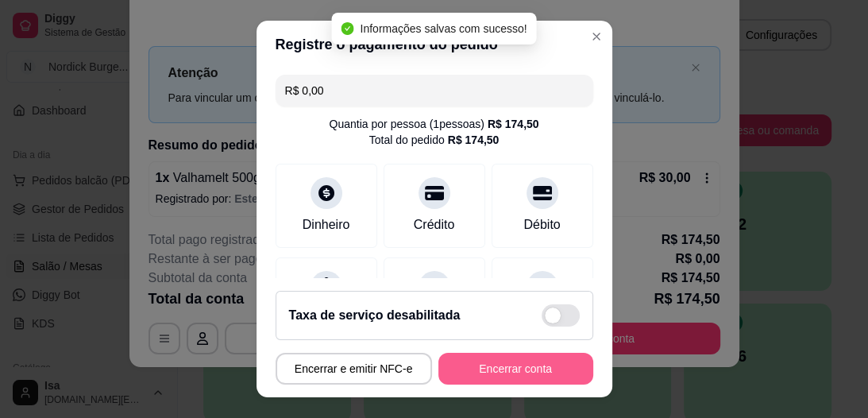
click at [546, 369] on button "Encerrar conta" at bounding box center [515, 368] width 155 height 32
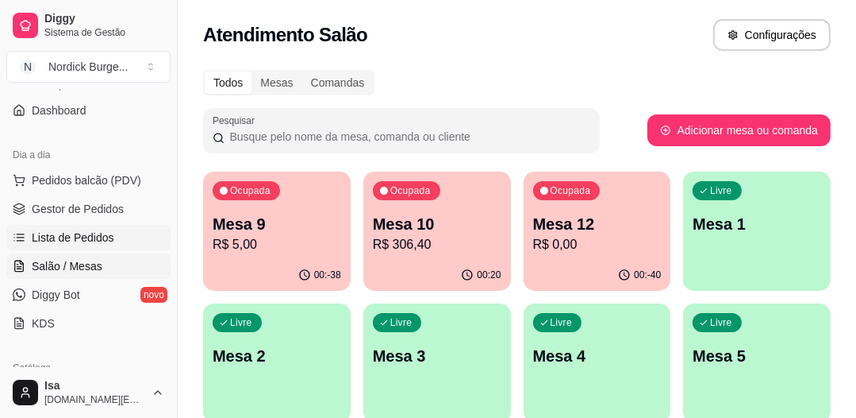
click at [38, 229] on span "Lista de Pedidos" at bounding box center [73, 237] width 83 height 16
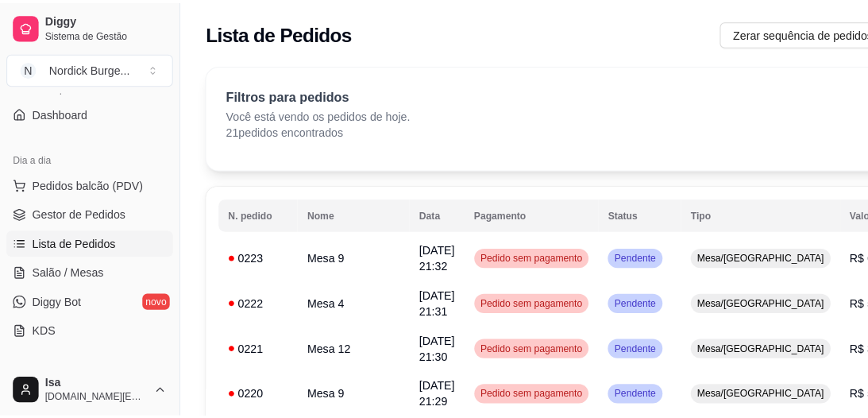
scroll to position [64, 0]
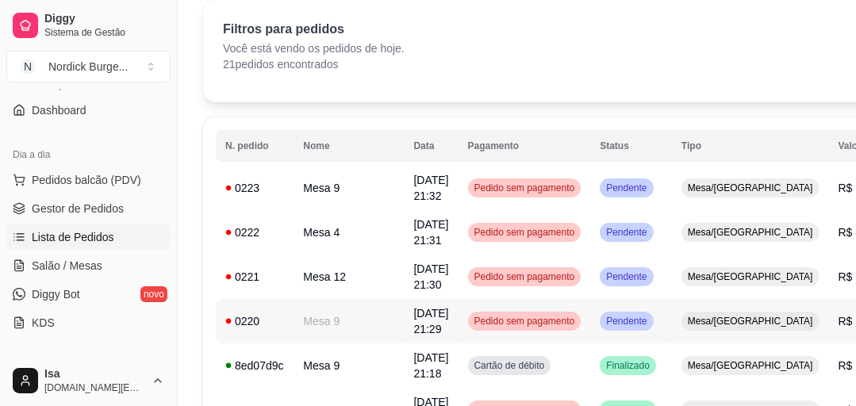
click at [264, 318] on div "0220" at bounding box center [254, 322] width 59 height 16
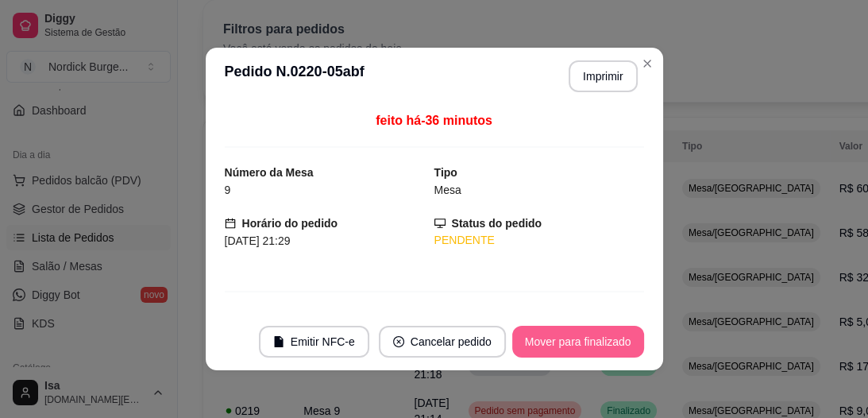
click at [524, 337] on button "Mover para finalizado" at bounding box center [578, 341] width 132 height 32
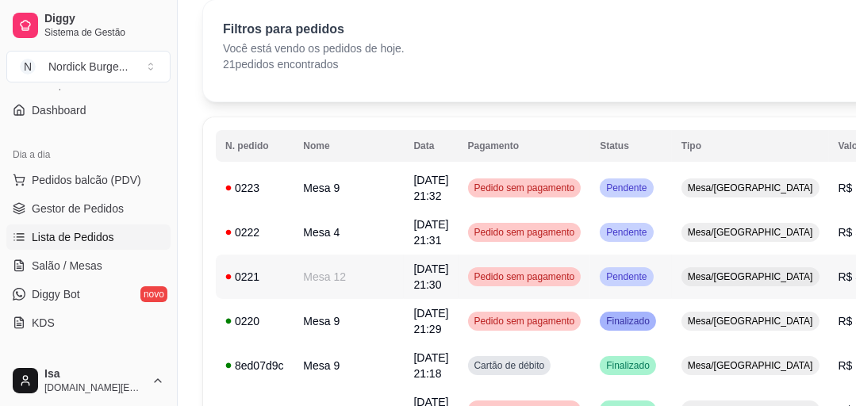
click at [260, 269] on div "0221" at bounding box center [254, 277] width 59 height 16
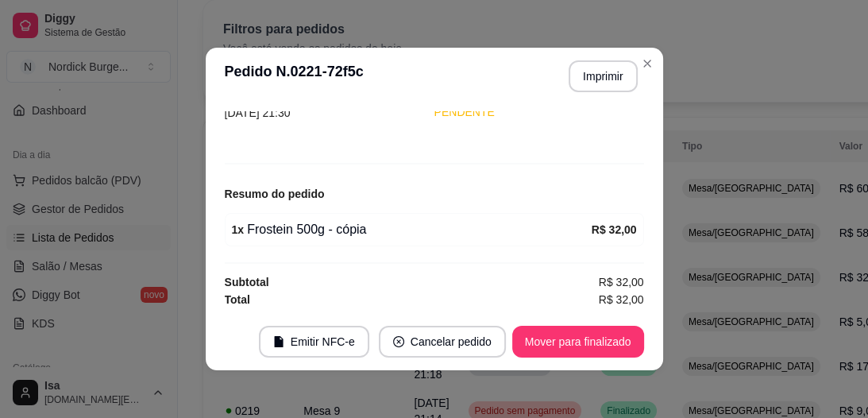
scroll to position [3, 0]
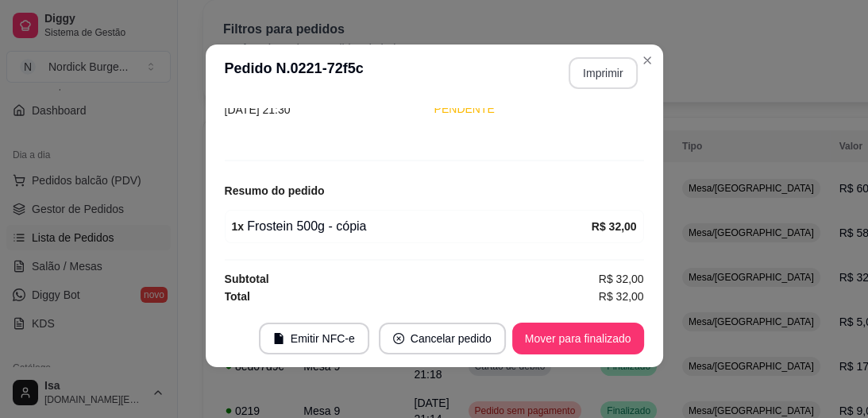
click at [582, 77] on button "Imprimir" at bounding box center [602, 73] width 69 height 32
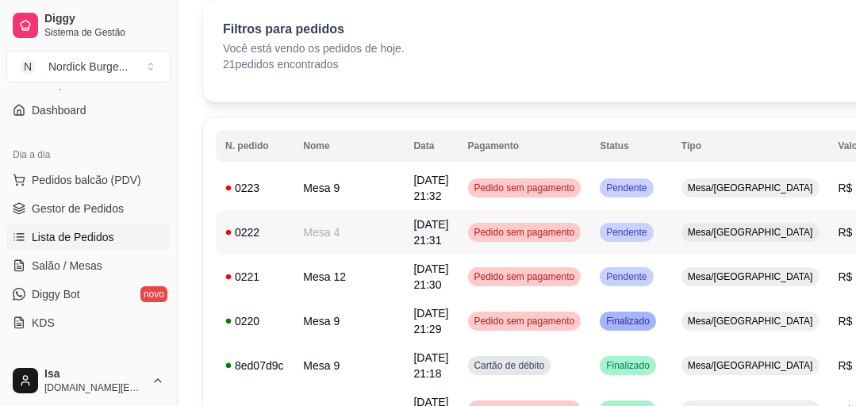
click at [315, 224] on td "Mesa 4" at bounding box center [349, 232] width 110 height 44
click at [283, 234] on span "[DATE] 21:31" at bounding box center [250, 240] width 67 height 13
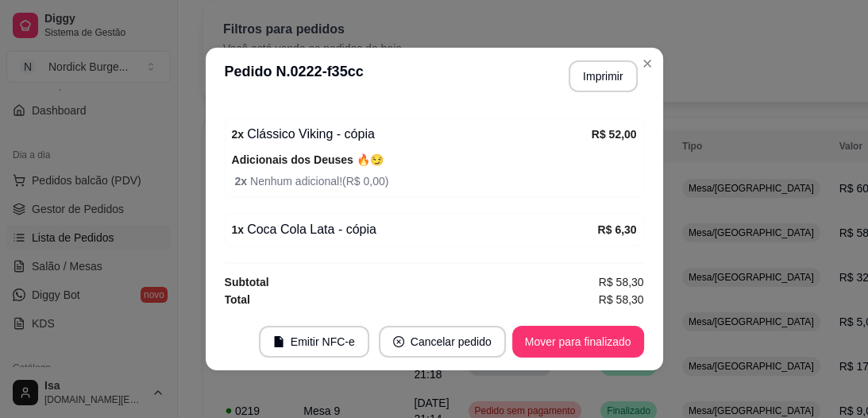
scroll to position [3, 0]
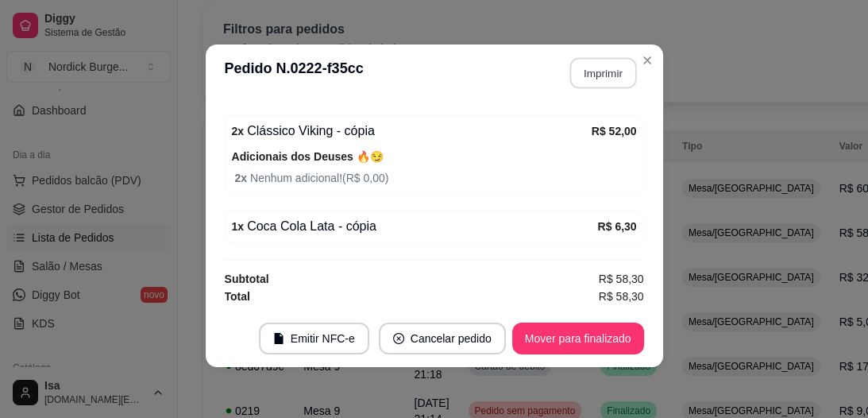
click at [581, 68] on button "Imprimir" at bounding box center [602, 73] width 67 height 31
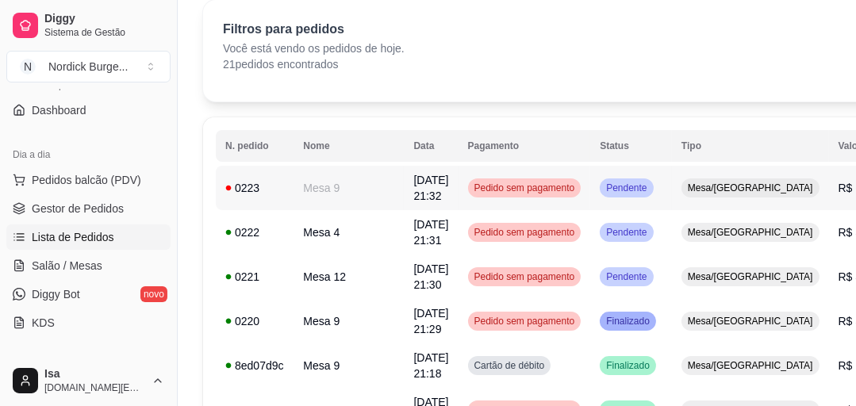
click at [258, 175] on td "0223" at bounding box center [255, 188] width 78 height 44
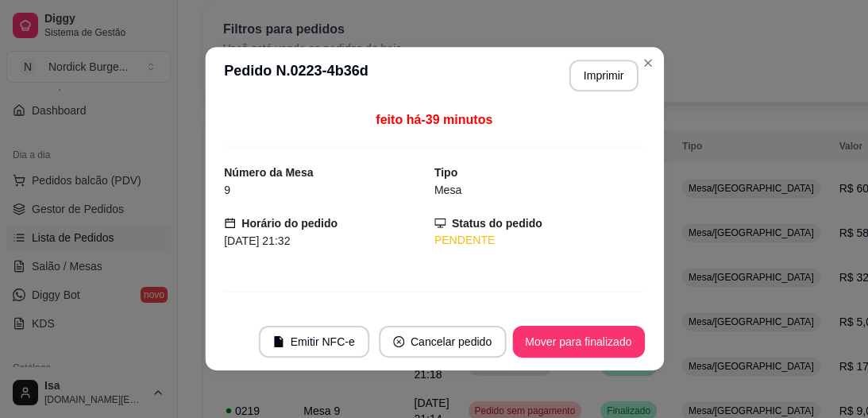
click at [273, 191] on div "9" at bounding box center [329, 189] width 210 height 17
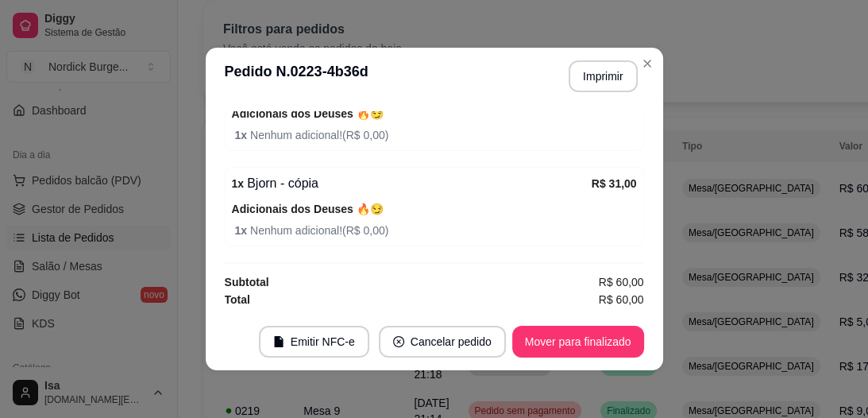
scroll to position [3, 0]
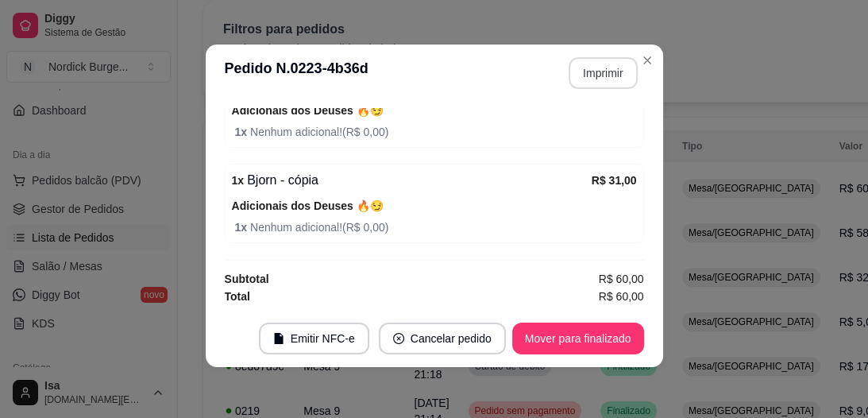
click at [583, 79] on button "Imprimir" at bounding box center [602, 73] width 69 height 32
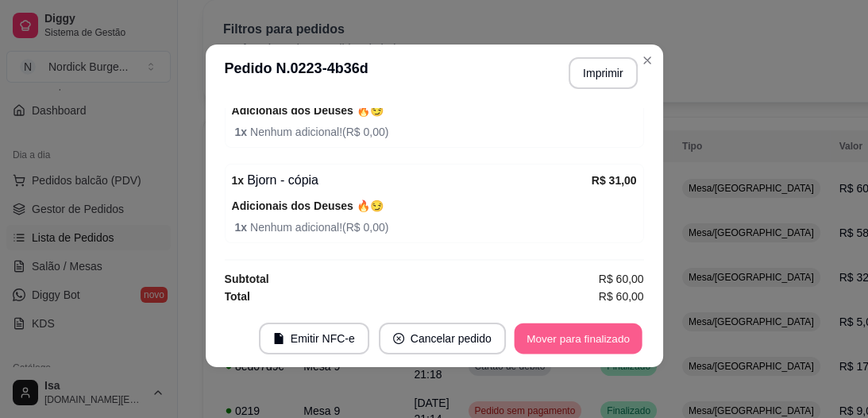
click at [560, 328] on button "Mover para finalizado" at bounding box center [578, 338] width 128 height 31
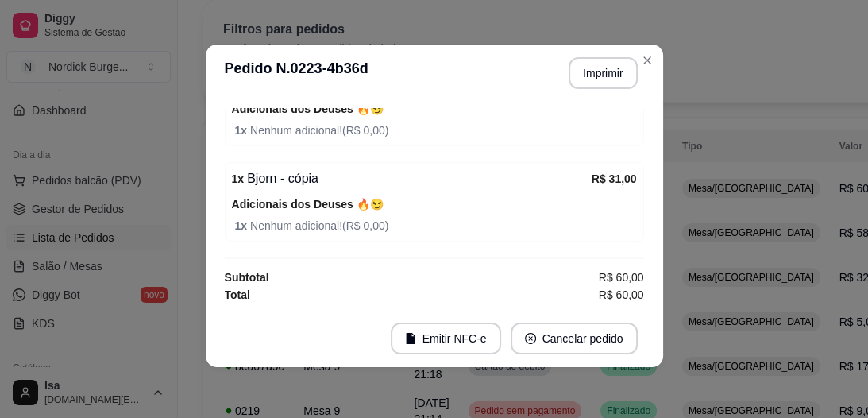
scroll to position [217, 0]
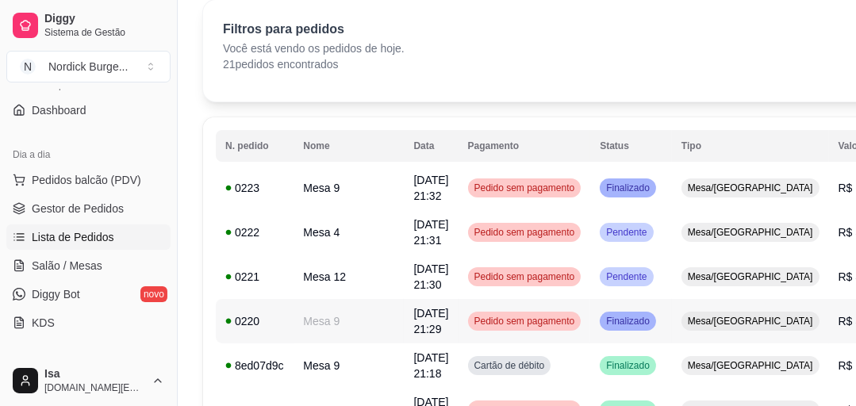
click at [302, 325] on td "Mesa 9" at bounding box center [349, 321] width 110 height 44
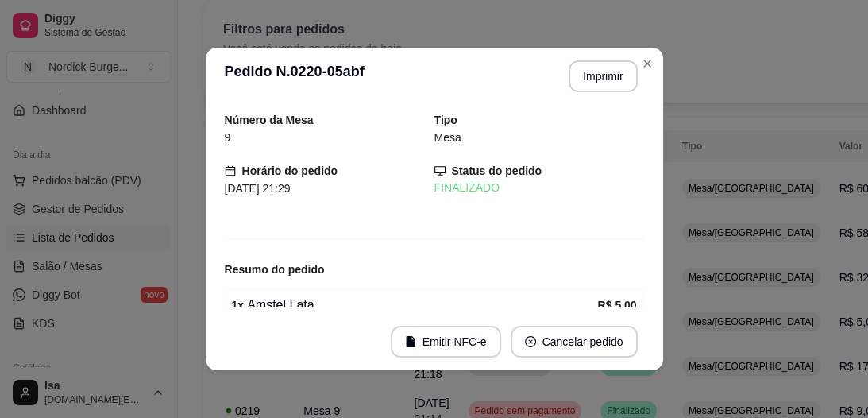
scroll to position [76, 0]
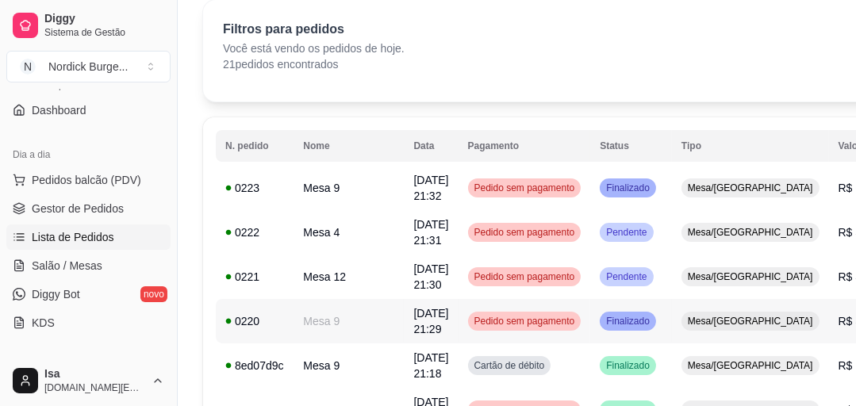
click at [283, 317] on div "0220" at bounding box center [254, 322] width 59 height 16
click at [264, 264] on td "0221" at bounding box center [255, 277] width 78 height 44
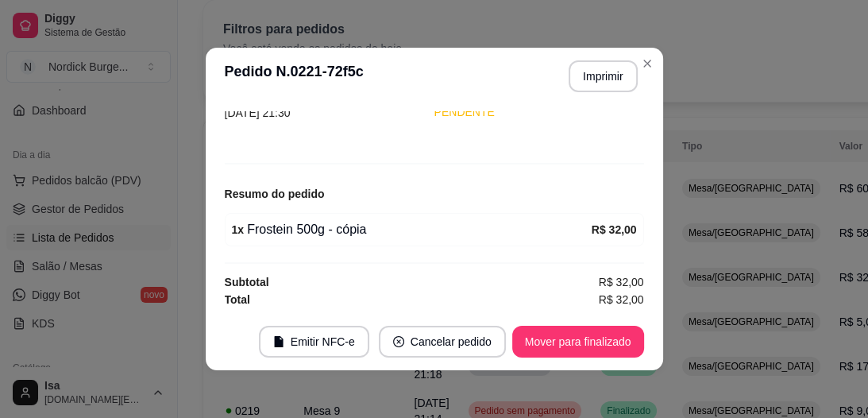
scroll to position [0, 0]
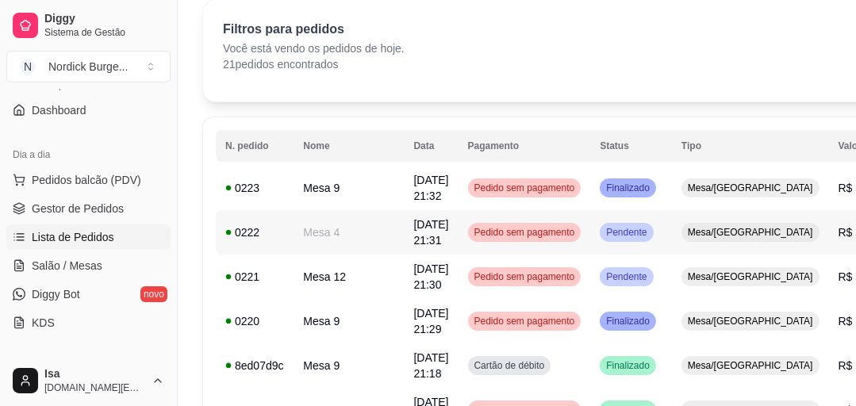
click at [267, 238] on div "0222" at bounding box center [254, 233] width 59 height 16
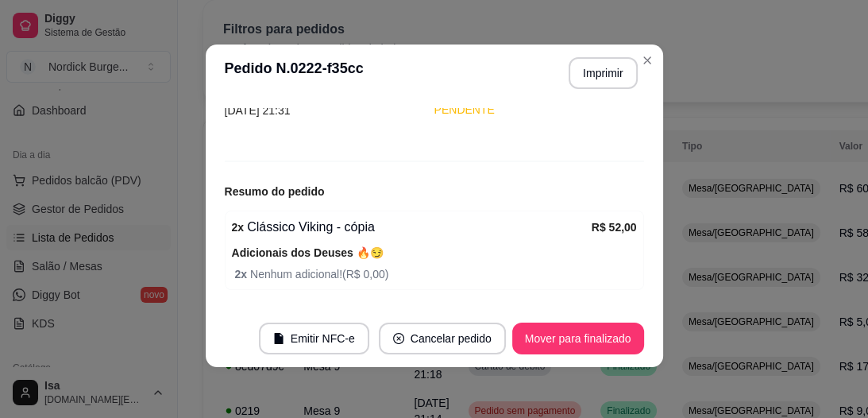
scroll to position [223, 0]
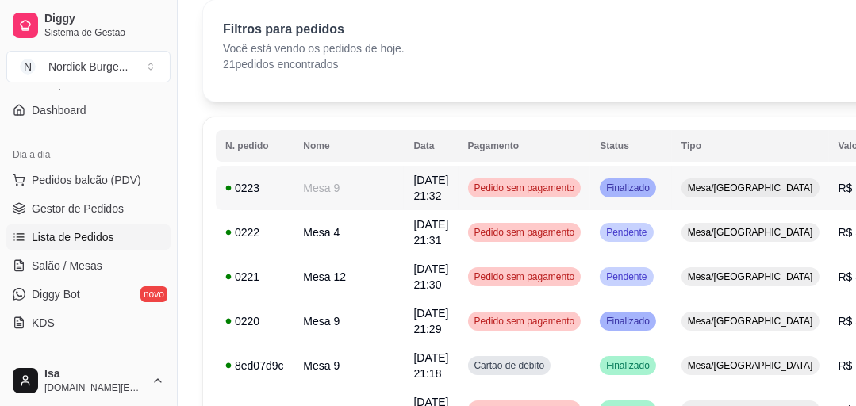
click at [265, 181] on div "0223" at bounding box center [254, 188] width 59 height 16
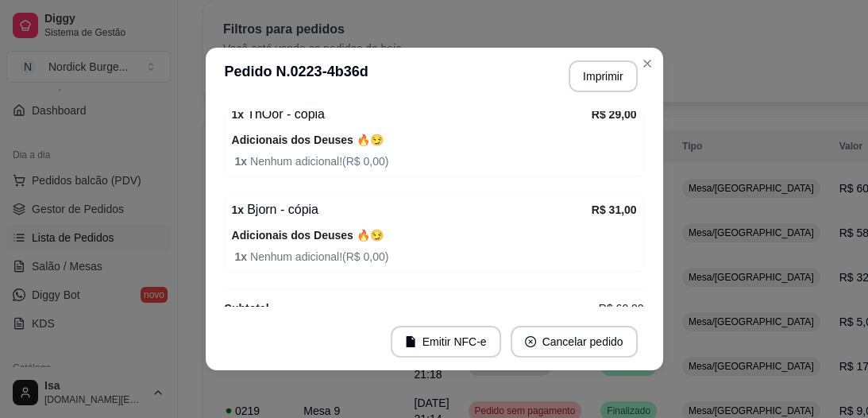
scroll to position [217, 0]
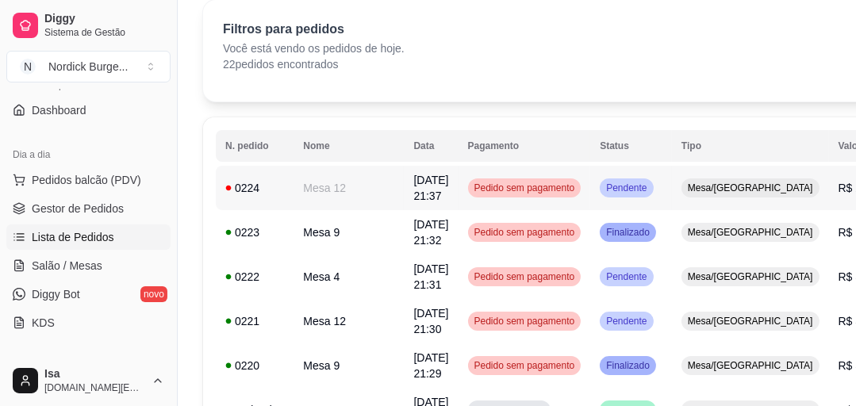
click at [282, 192] on div "0224" at bounding box center [254, 188] width 59 height 16
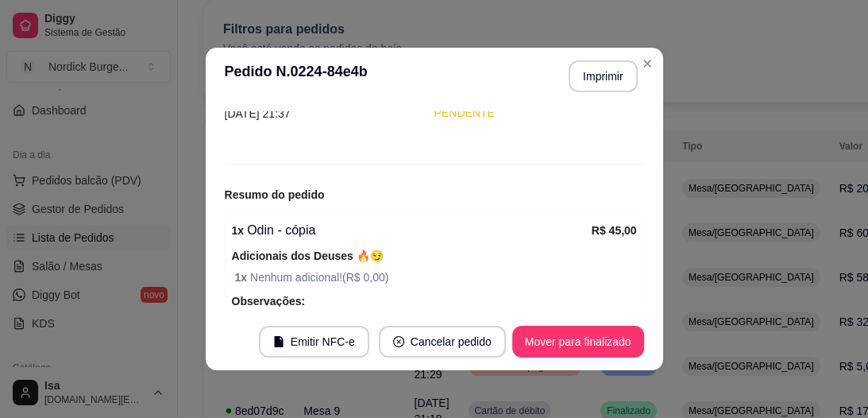
scroll to position [318, 0]
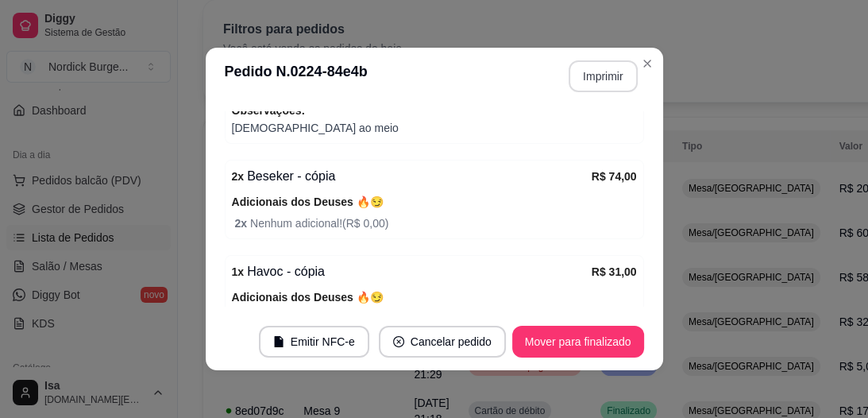
click at [597, 73] on button "Imprimir" at bounding box center [602, 76] width 69 height 32
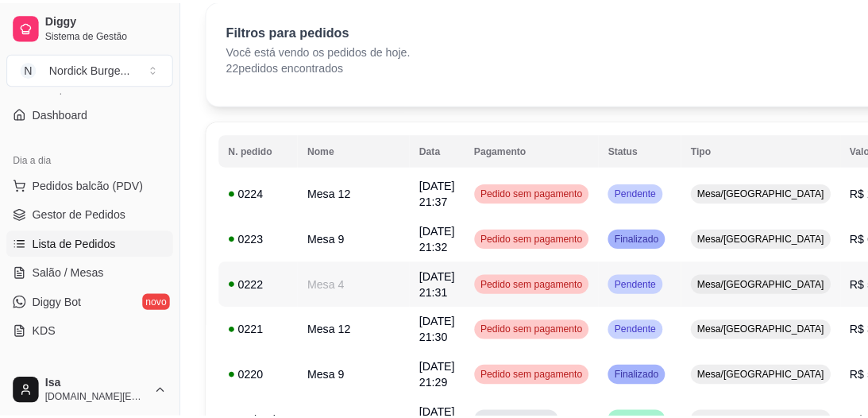
scroll to position [0, 0]
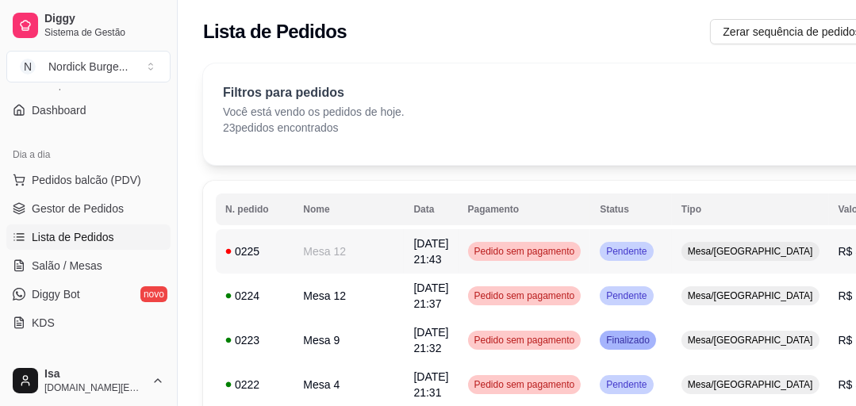
click at [276, 244] on div "0225" at bounding box center [254, 252] width 59 height 16
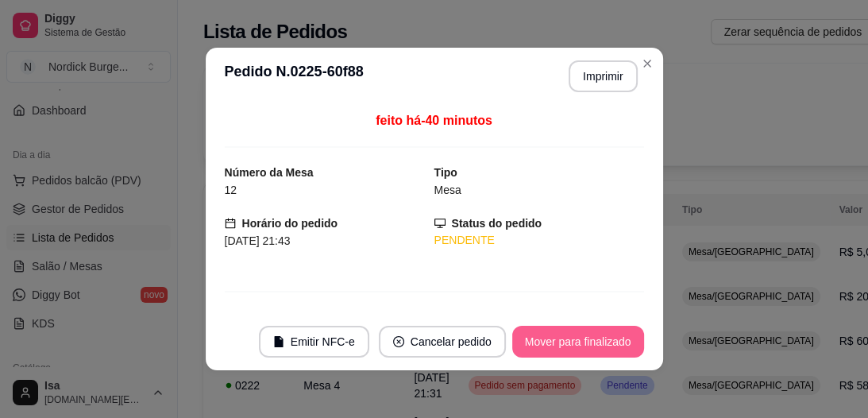
click at [567, 335] on button "Mover para finalizado" at bounding box center [578, 341] width 132 height 32
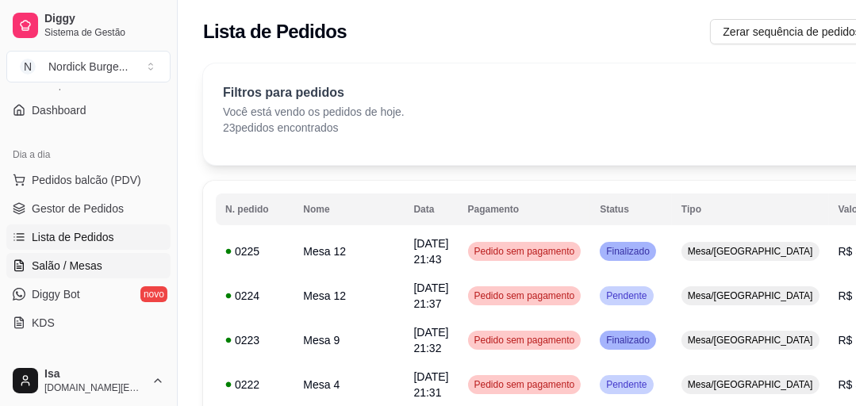
click at [45, 260] on span "Salão / Mesas" at bounding box center [67, 266] width 71 height 16
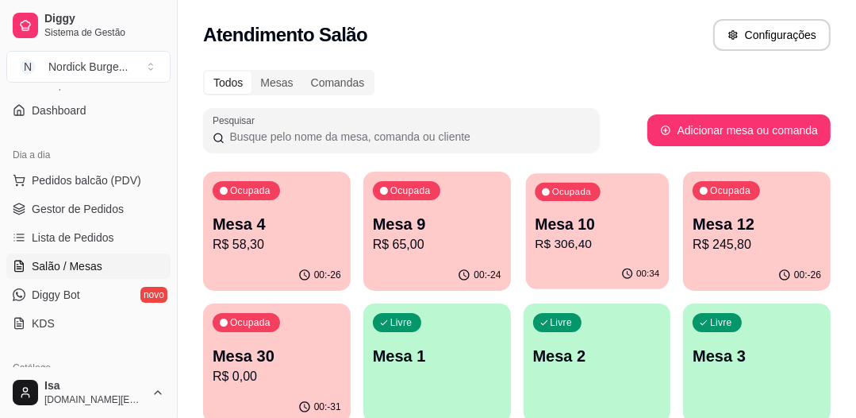
click at [610, 229] on p "Mesa 10" at bounding box center [597, 224] width 125 height 21
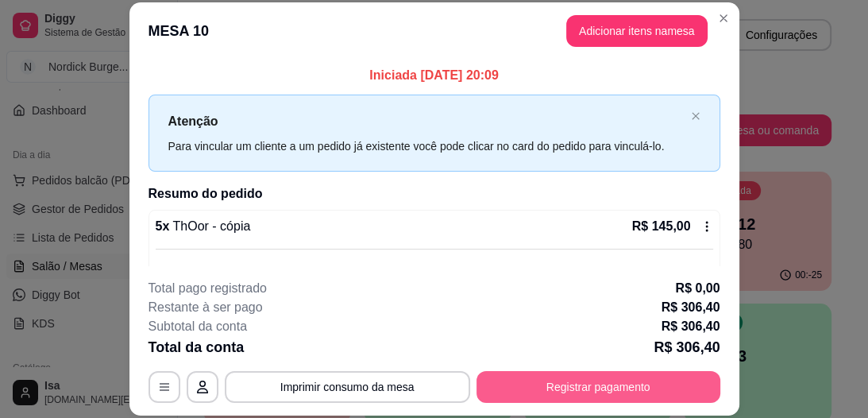
click at [614, 384] on button "Registrar pagamento" at bounding box center [598, 387] width 244 height 32
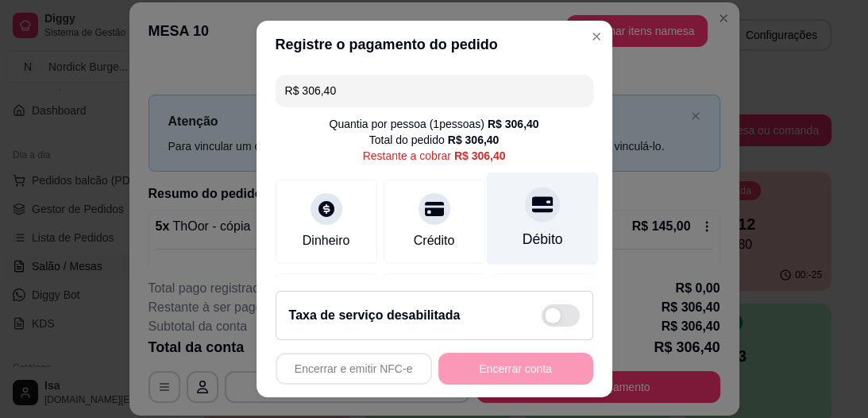
click at [531, 210] on icon at bounding box center [541, 205] width 21 height 16
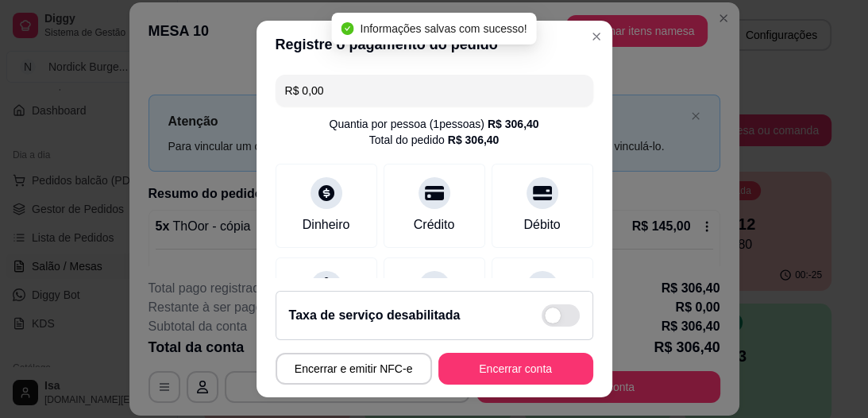
type input "R$ 0,00"
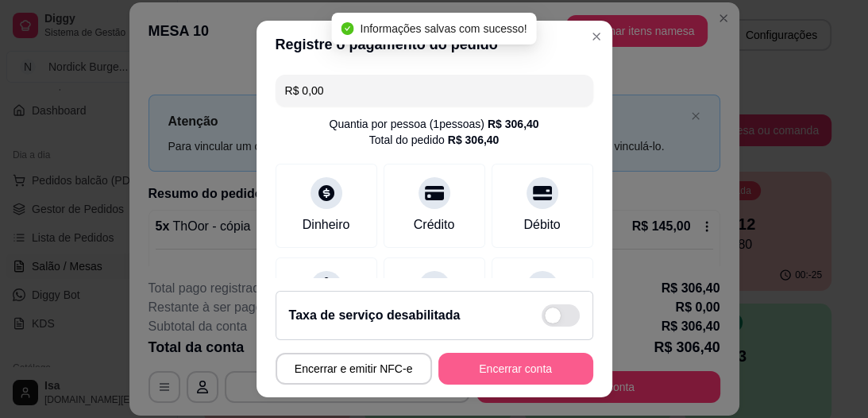
click at [533, 365] on button "Encerrar conta" at bounding box center [515, 368] width 155 height 32
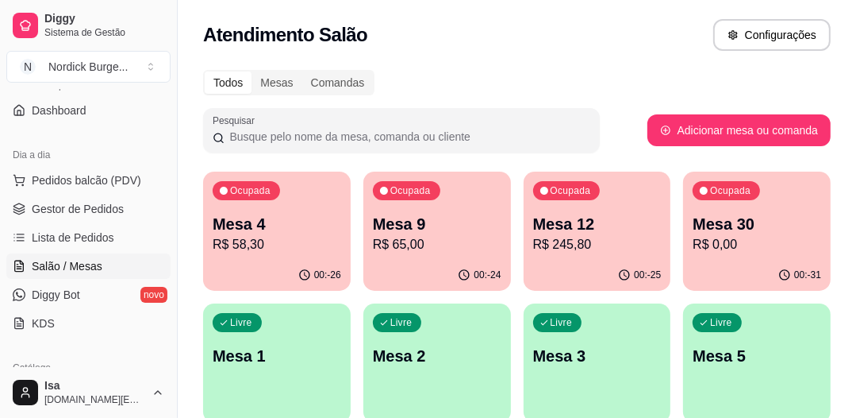
click at [764, 237] on p "R$ 0,00" at bounding box center [757, 244] width 129 height 19
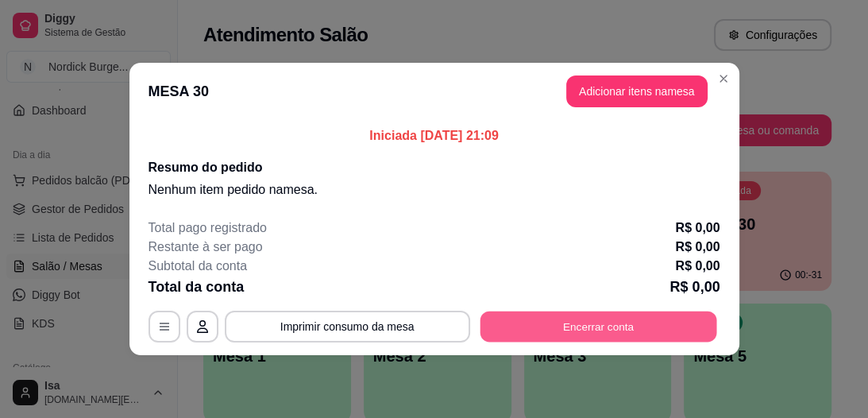
click at [609, 328] on button "Encerrar conta" at bounding box center [597, 326] width 237 height 31
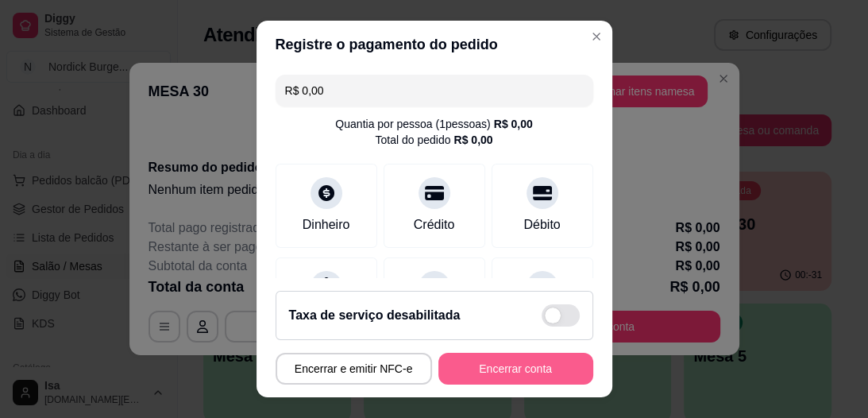
click at [530, 365] on button "Encerrar conta" at bounding box center [515, 368] width 155 height 32
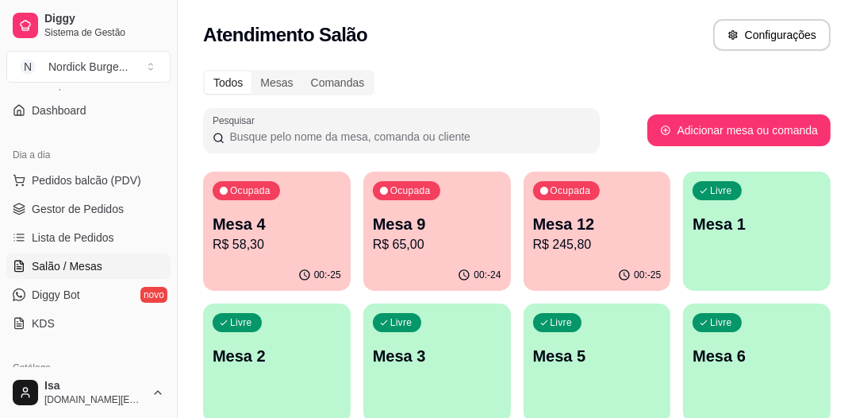
click at [638, 214] on p "Mesa 12" at bounding box center [597, 224] width 129 height 22
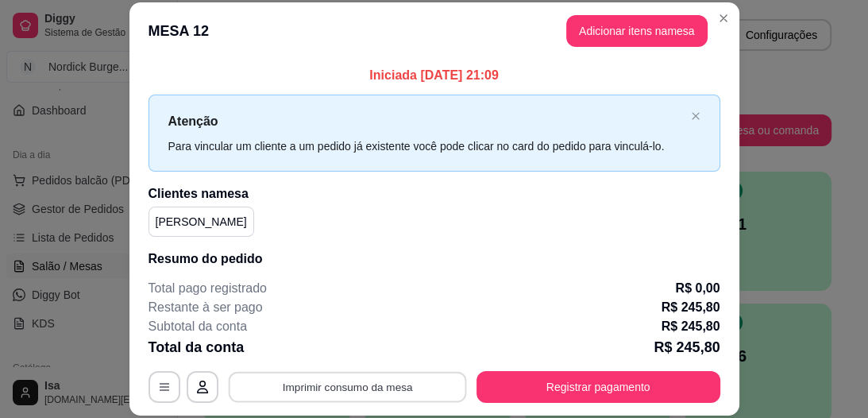
click at [406, 378] on button "Imprimir consumo da mesa" at bounding box center [347, 386] width 238 height 31
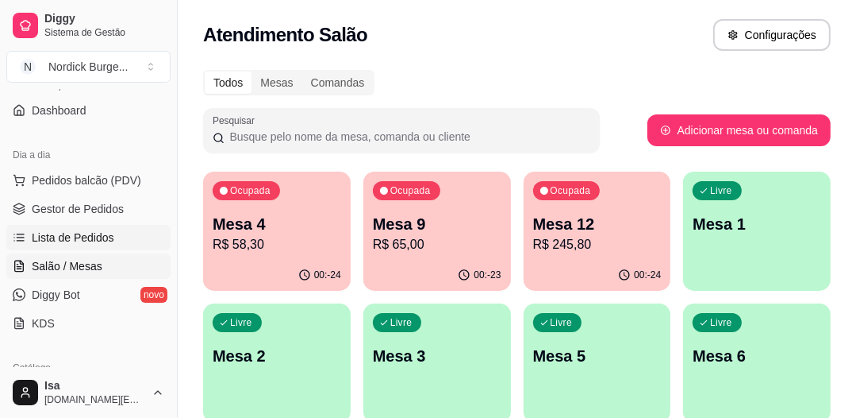
click at [52, 229] on span "Lista de Pedidos" at bounding box center [73, 237] width 83 height 16
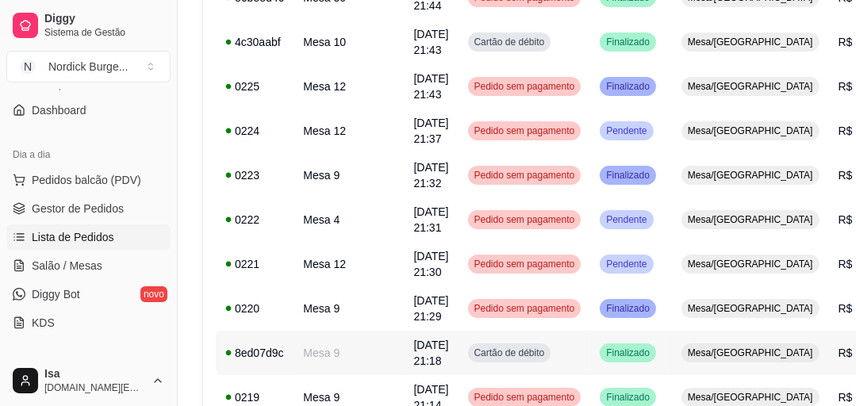
scroll to position [445, 0]
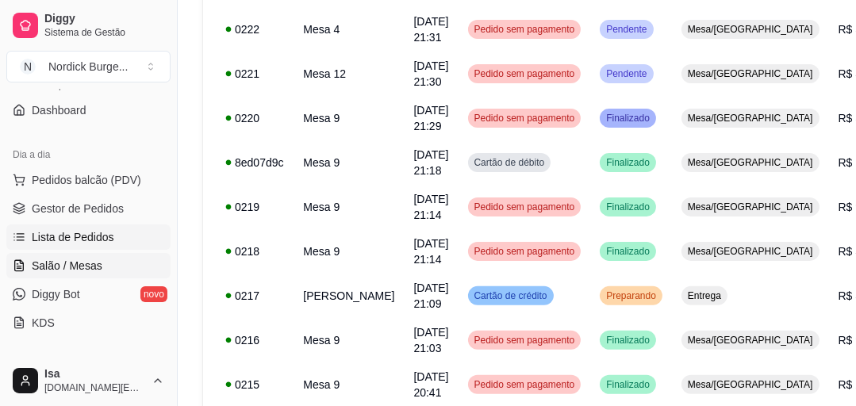
click at [64, 272] on span "Salão / Mesas" at bounding box center [67, 266] width 71 height 16
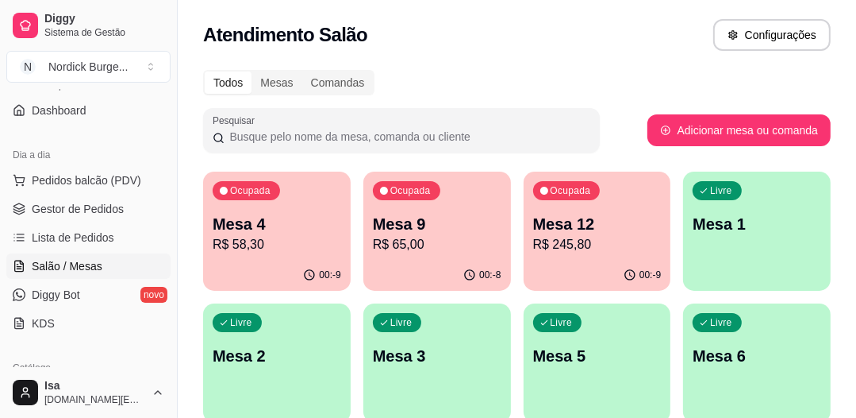
click at [286, 225] on p "Mesa 4" at bounding box center [277, 224] width 129 height 22
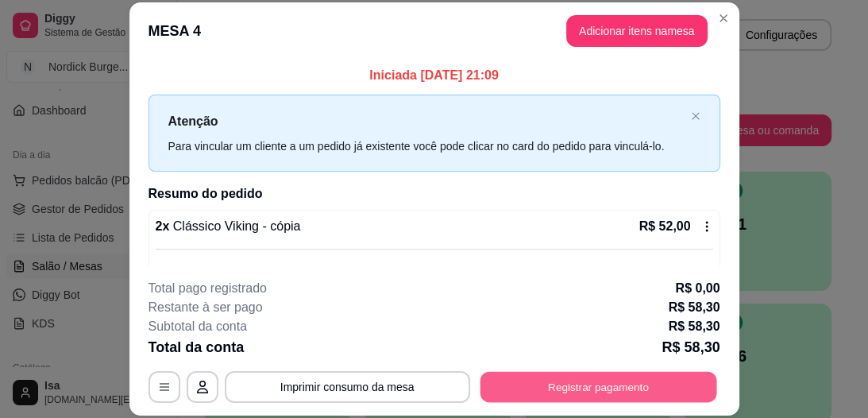
click at [550, 392] on button "Registrar pagamento" at bounding box center [597, 386] width 237 height 31
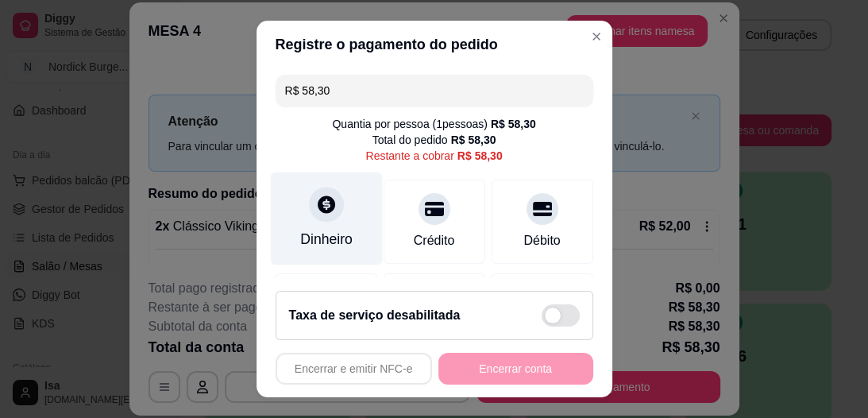
scroll to position [64, 0]
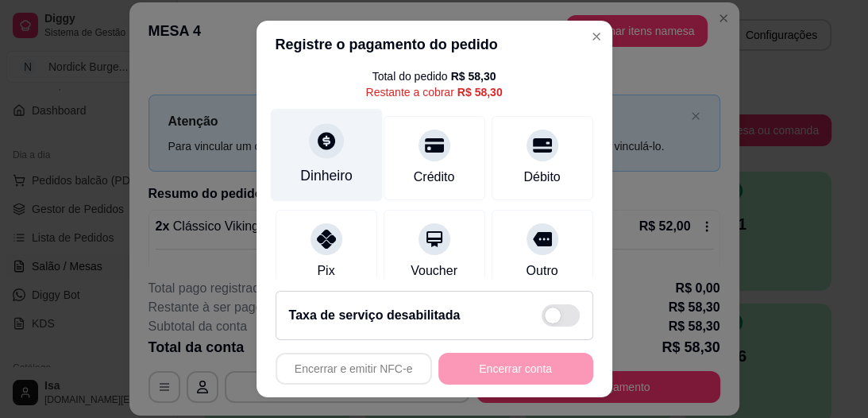
click at [312, 166] on div "Dinheiro" at bounding box center [326, 176] width 52 height 21
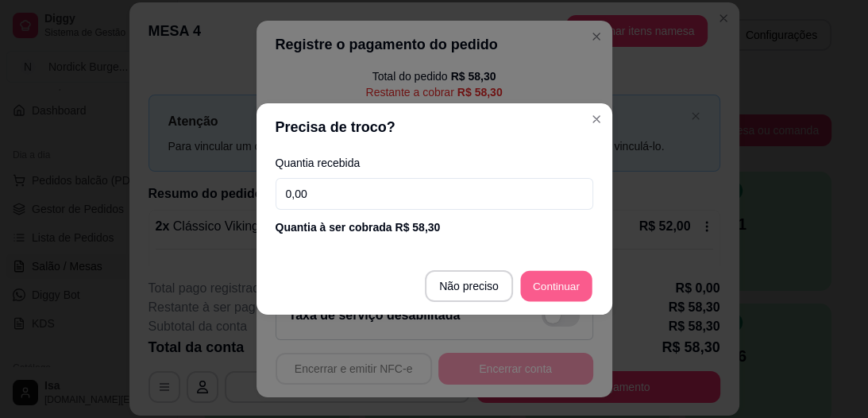
click at [520, 291] on button "Continuar" at bounding box center [555, 286] width 71 height 31
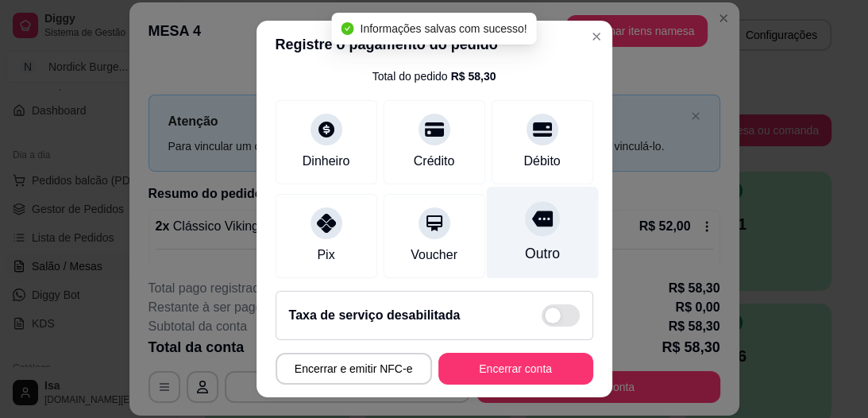
type input "R$ 0,00"
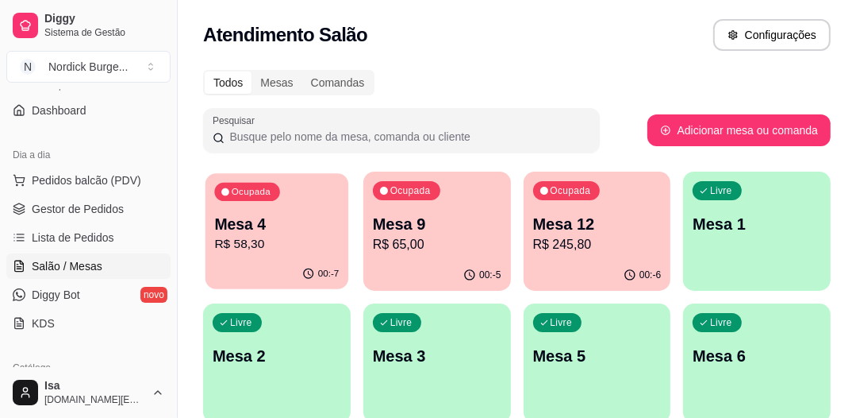
click at [260, 229] on p "Mesa 4" at bounding box center [276, 224] width 125 height 21
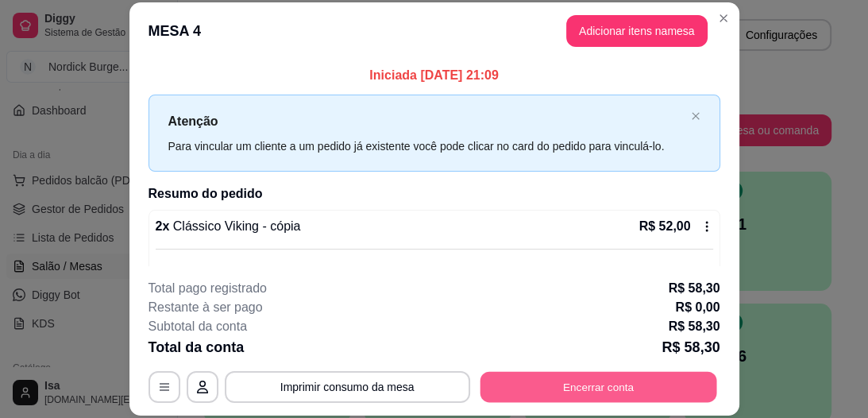
click at [549, 387] on button "Encerrar conta" at bounding box center [597, 386] width 237 height 31
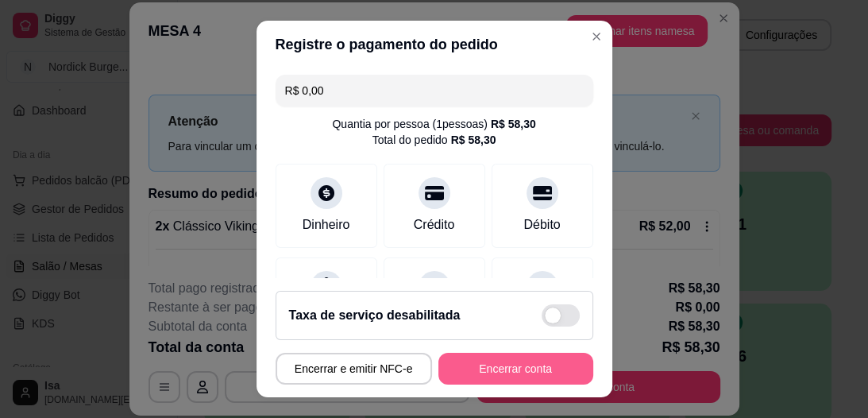
click at [521, 362] on button "Encerrar conta" at bounding box center [515, 368] width 155 height 32
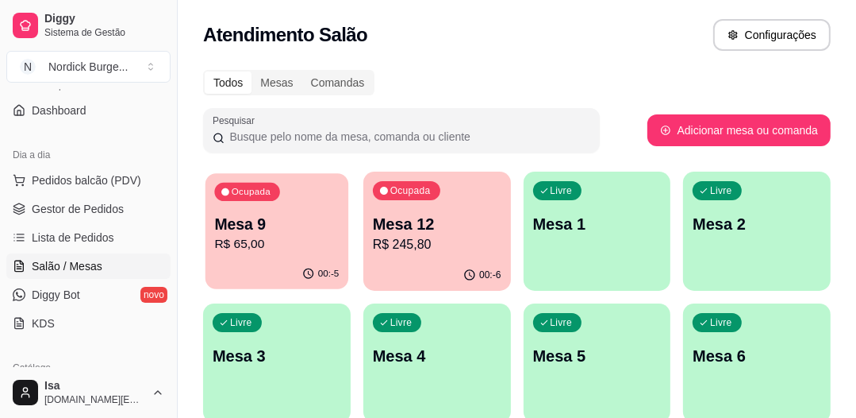
click at [286, 206] on div "Ocupada Mesa 9 R$ 65,00" at bounding box center [277, 216] width 143 height 86
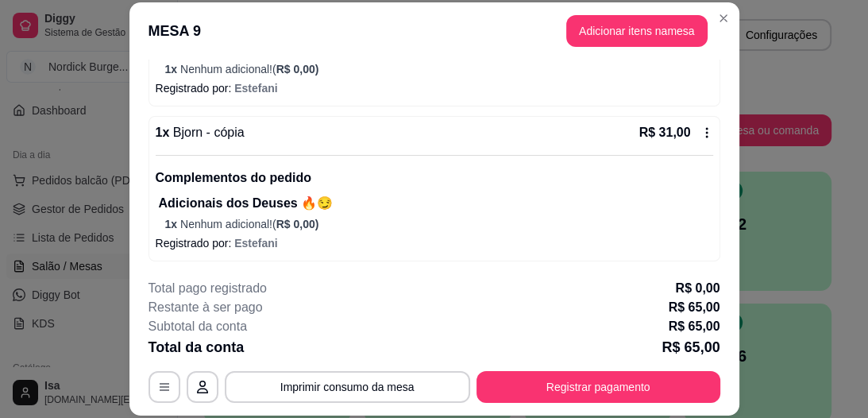
scroll to position [48, 0]
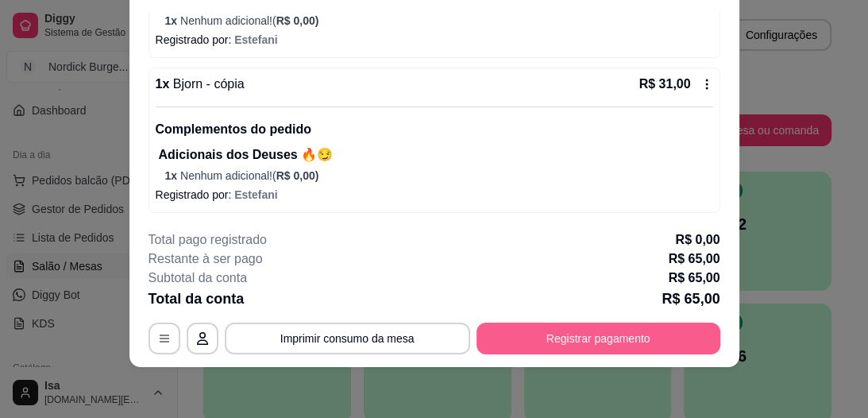
click at [546, 336] on button "Registrar pagamento" at bounding box center [598, 338] width 244 height 32
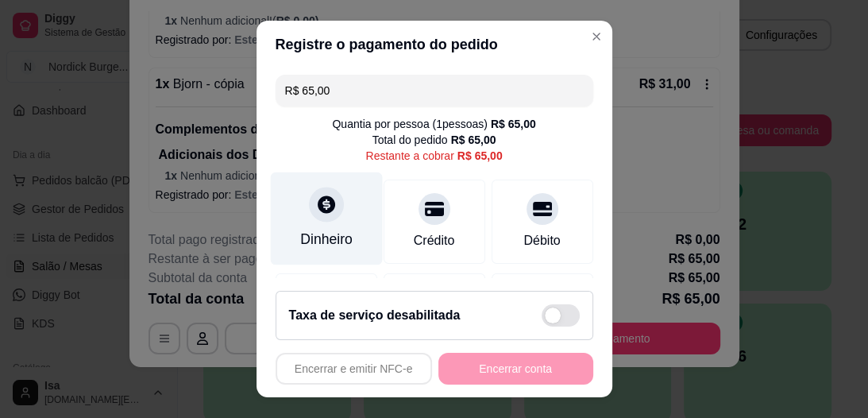
click at [309, 214] on div at bounding box center [326, 204] width 35 height 35
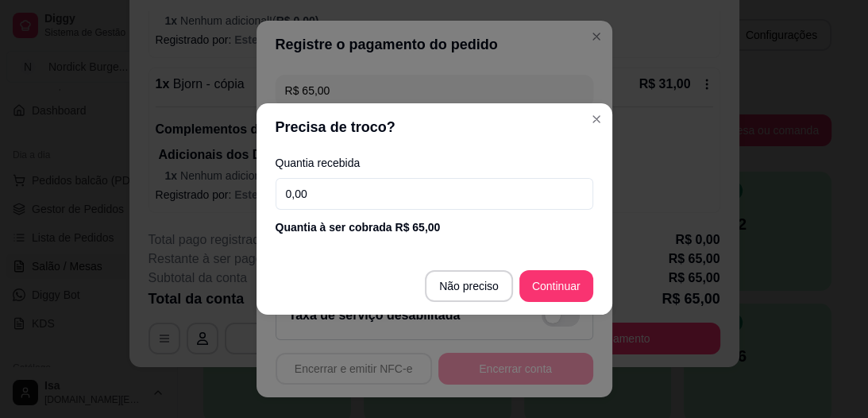
click at [339, 194] on input "0,00" at bounding box center [434, 194] width 318 height 32
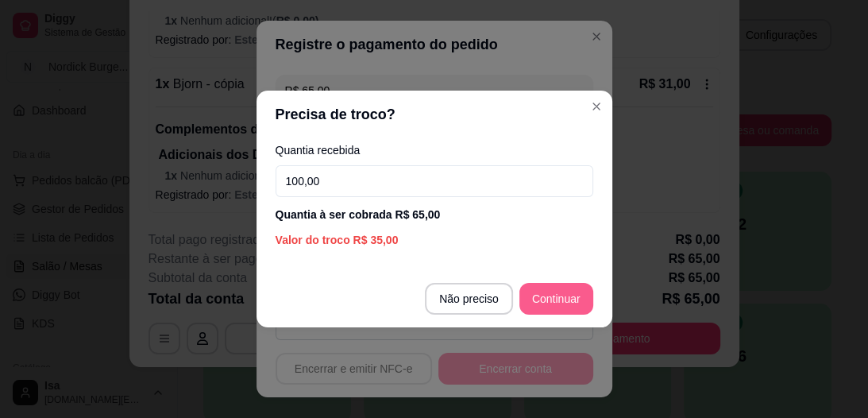
type input "100,00"
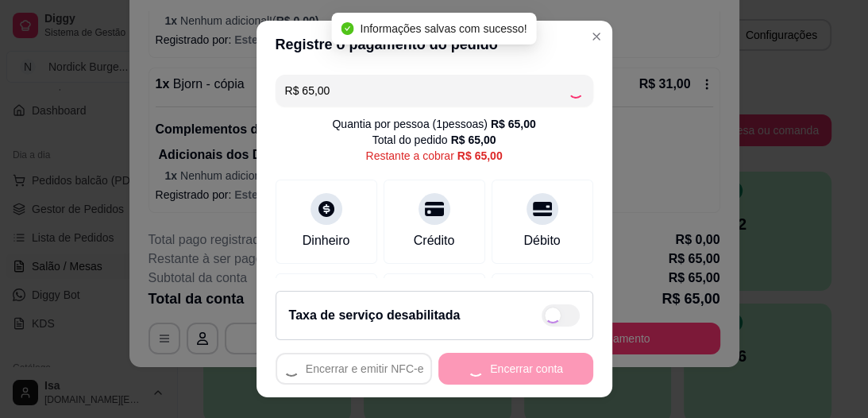
type input "R$ 0,00"
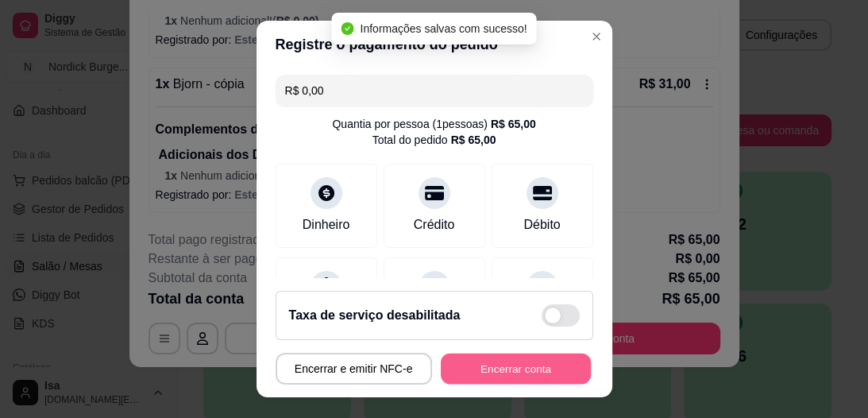
click at [479, 367] on button "Encerrar conta" at bounding box center [516, 367] width 150 height 31
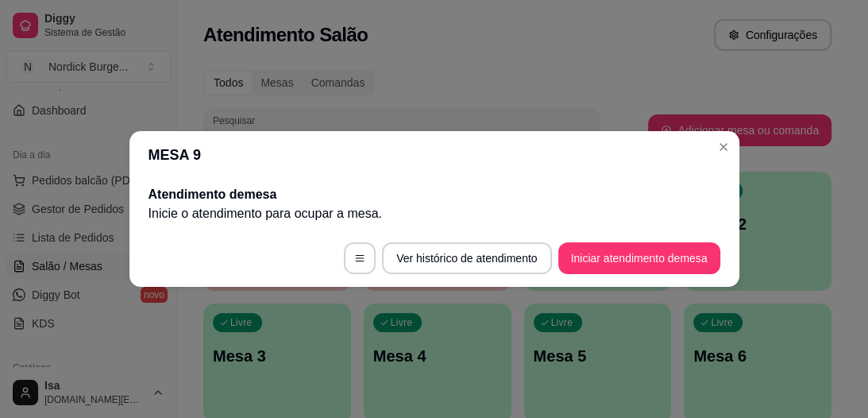
scroll to position [0, 0]
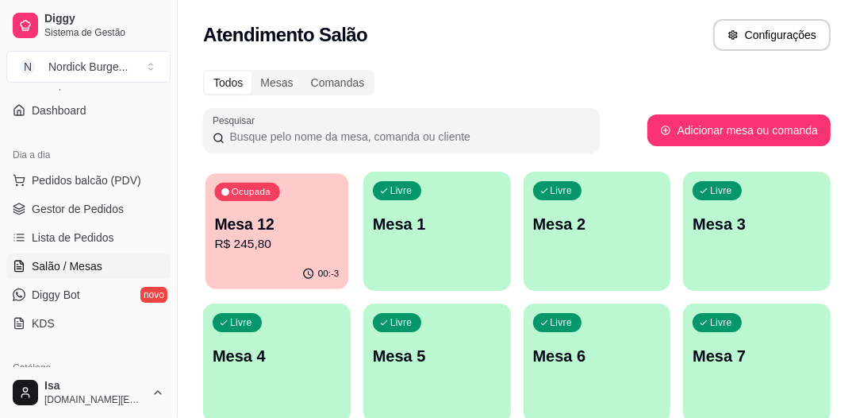
click at [294, 229] on p "Mesa 12" at bounding box center [276, 224] width 125 height 21
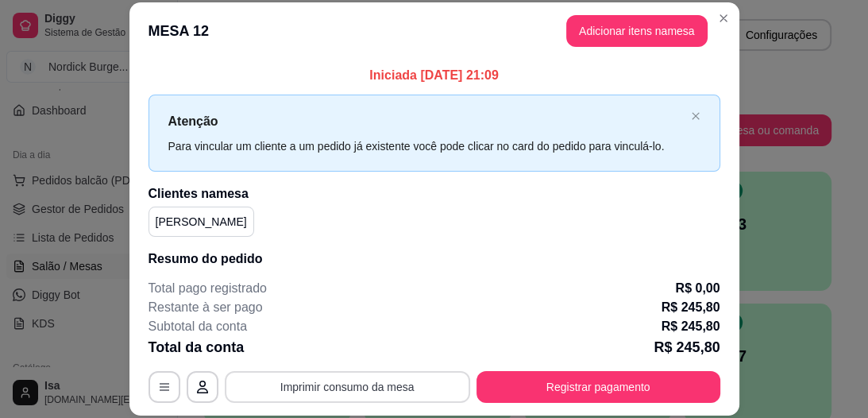
click at [283, 390] on button "Imprimir consumo da mesa" at bounding box center [347, 387] width 245 height 32
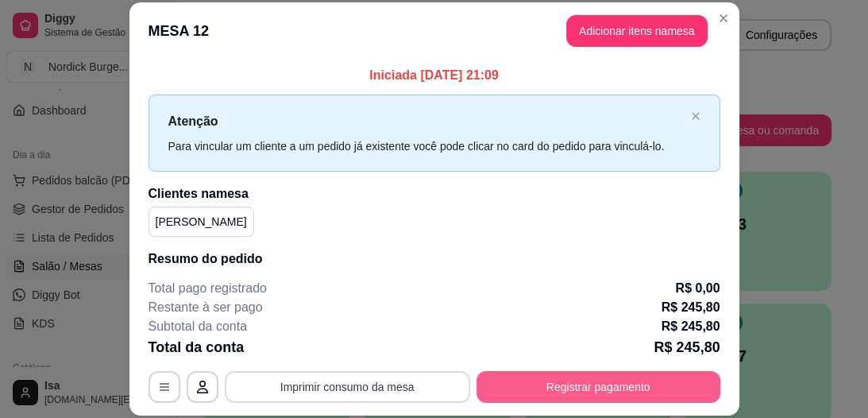
click at [569, 384] on button "Registrar pagamento" at bounding box center [598, 387] width 244 height 32
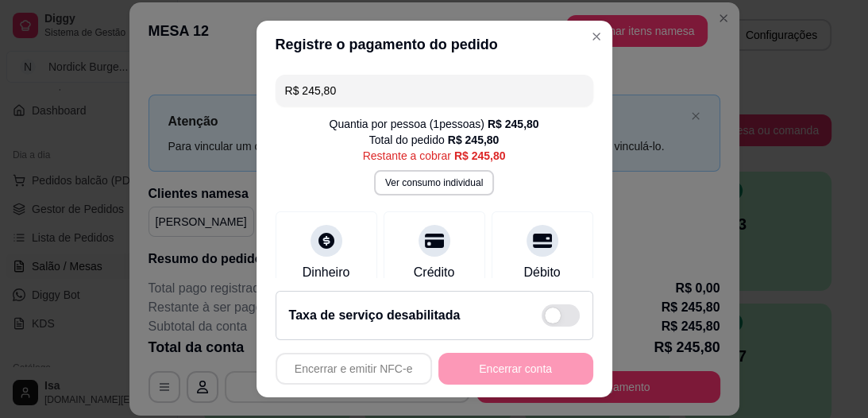
scroll to position [229, 0]
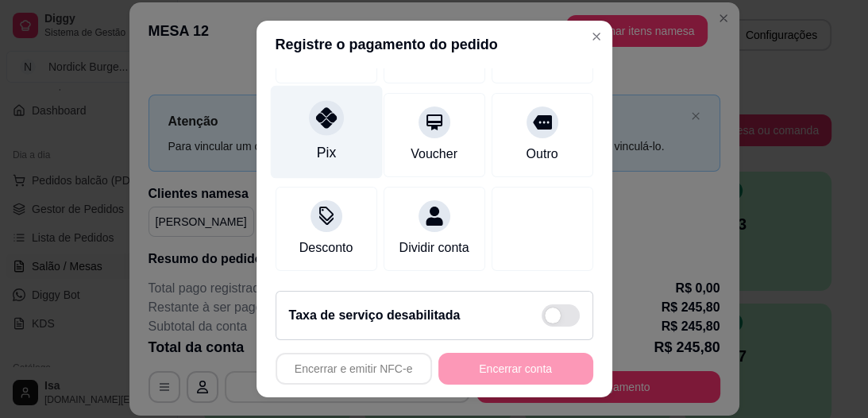
click at [315, 108] on icon at bounding box center [325, 118] width 21 height 21
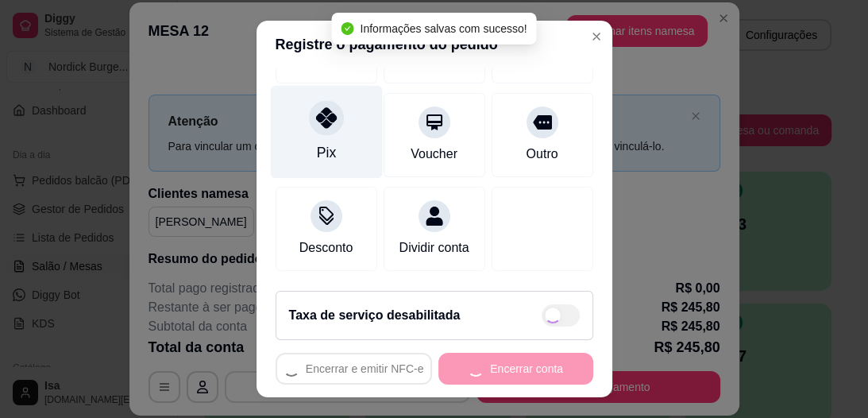
type input "R$ 0,00"
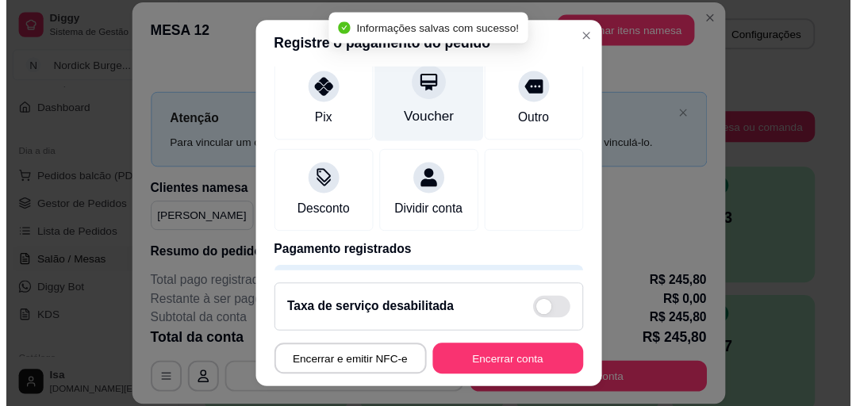
scroll to position [214, 0]
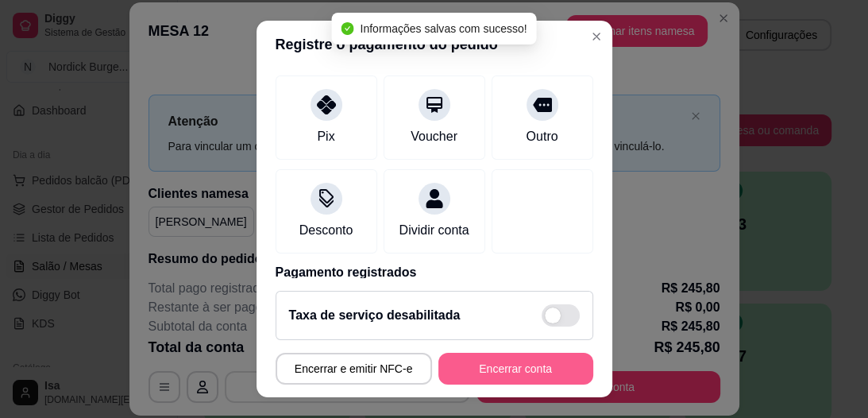
click at [518, 369] on button "Encerrar conta" at bounding box center [515, 368] width 155 height 32
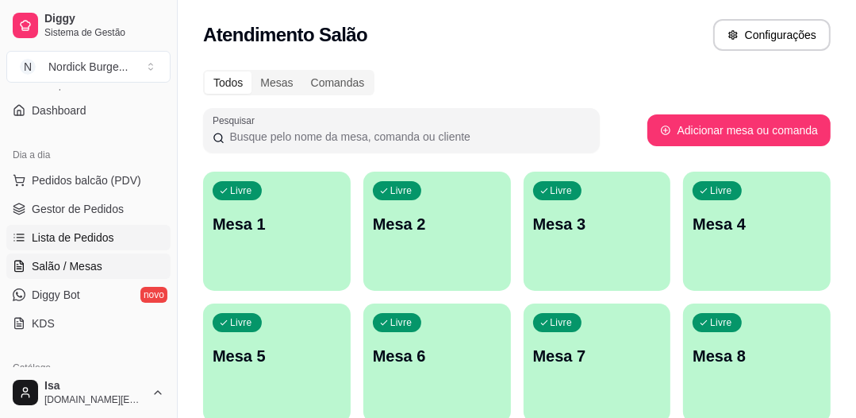
click at [56, 232] on span "Lista de Pedidos" at bounding box center [73, 237] width 83 height 16
